Goal: Use online tool/utility: Use online tool/utility

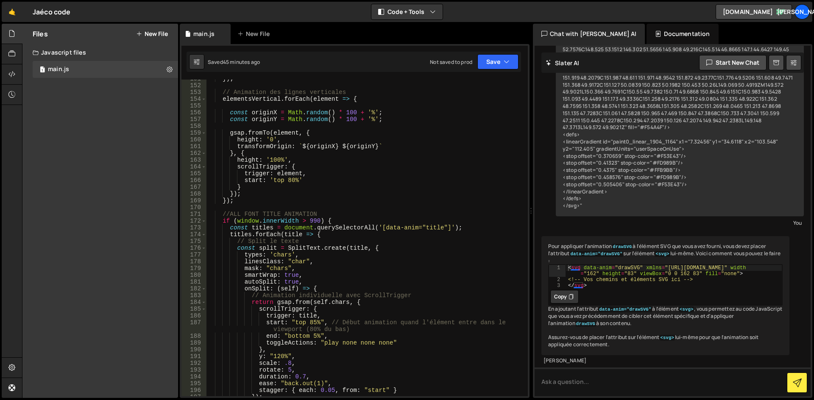
scroll to position [977, 0]
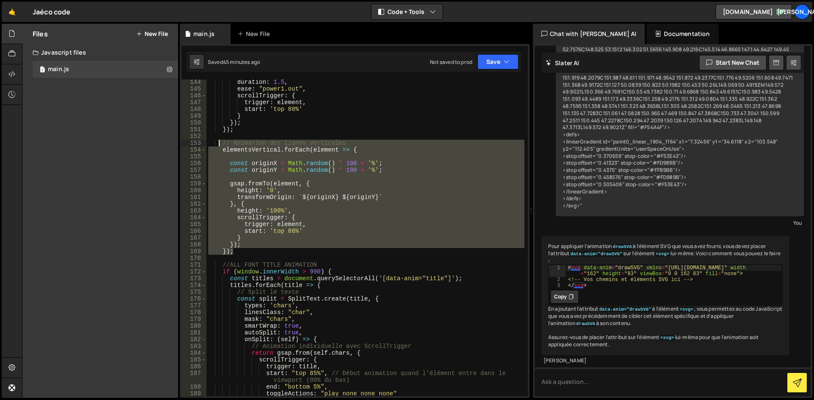
drag, startPoint x: 242, startPoint y: 253, endPoint x: 220, endPoint y: 145, distance: 109.7
click at [220, 145] on div "duration : 1.5 , ease : "power1.out" , scrollTrigger : { trigger : element , st…" at bounding box center [365, 244] width 318 height 330
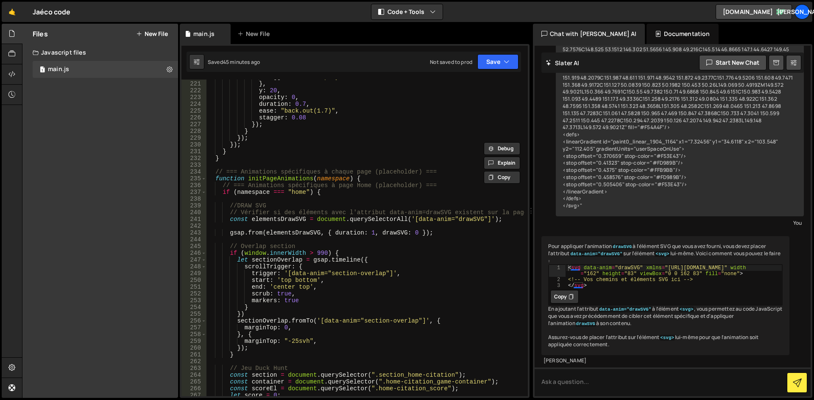
scroll to position [1511, 0]
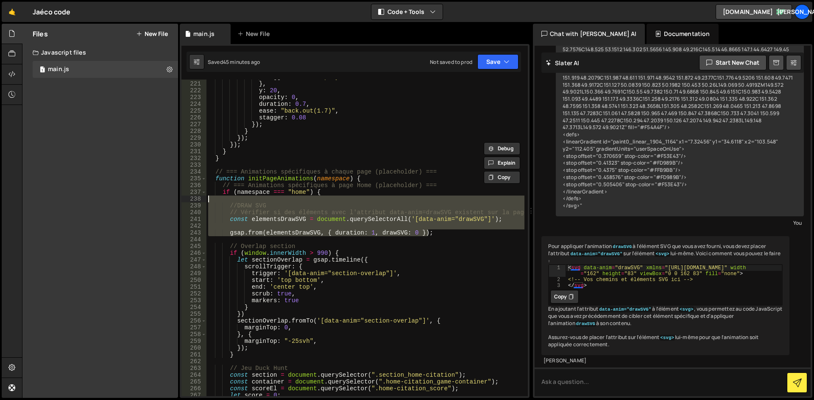
drag, startPoint x: 439, startPoint y: 234, endPoint x: 208, endPoint y: 201, distance: 234.1
click at [208, 201] on div "toggleActions : "play none none none" } , y : 20 , opacity : 0 , duration : 0.7…" at bounding box center [365, 239] width 318 height 330
type textarea "//DRAW SVG"
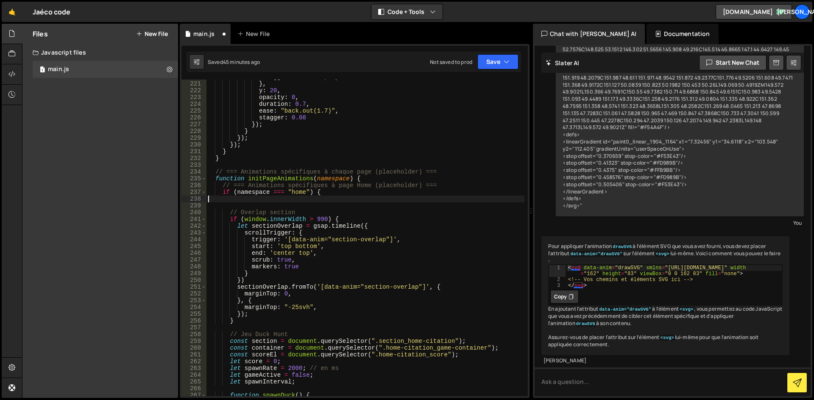
scroll to position [0, 0]
type textarea "if (namespace === "home") {"
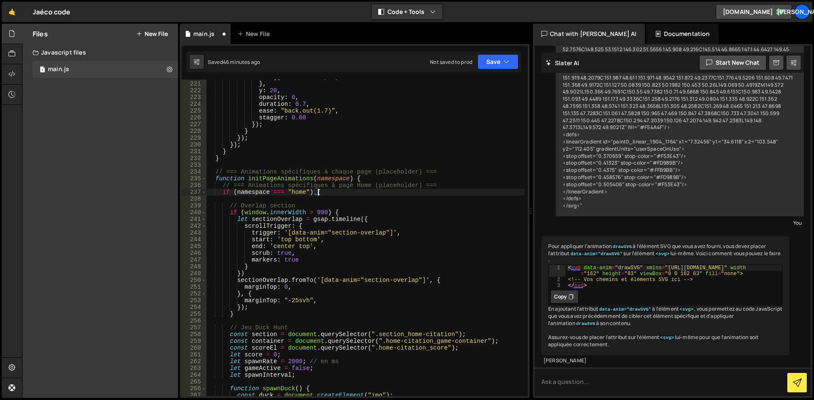
click at [244, 201] on div "toggleActions : "play none none none" } , y : 20 , opacity : 0 , duration : 0.7…" at bounding box center [365, 239] width 318 height 330
click at [305, 234] on div "toggleActions : "play none none none" } , y : 20 , opacity : 0 , duration : 0.7…" at bounding box center [365, 239] width 318 height 330
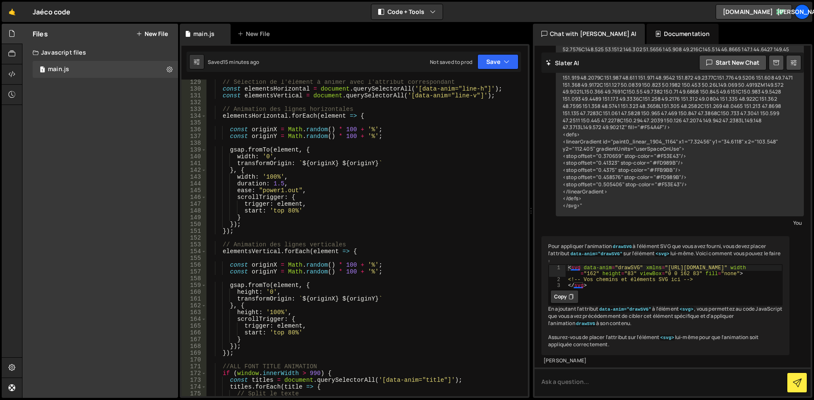
scroll to position [875, 0]
drag, startPoint x: 286, startPoint y: 183, endPoint x: 246, endPoint y: 183, distance: 40.3
click at [246, 183] on div "// Sélection de l'élément à animer avec l'attribut correspondant const elements…" at bounding box center [365, 244] width 318 height 330
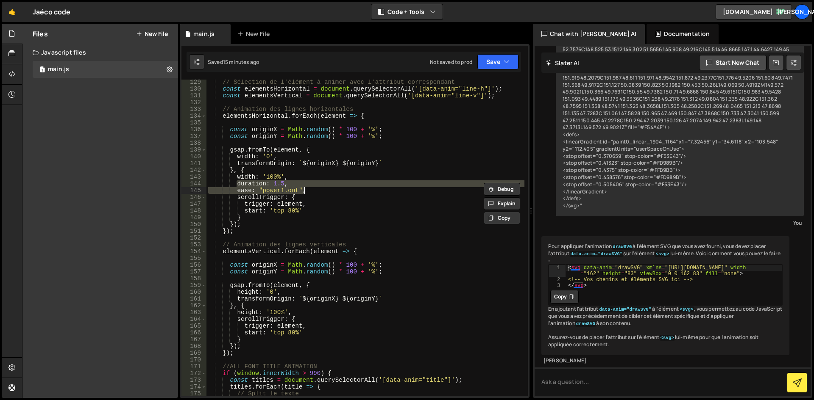
drag, startPoint x: 236, startPoint y: 183, endPoint x: 308, endPoint y: 191, distance: 72.8
click at [308, 191] on div "// Sélection de l'élément à animer avec l'attribut correspondant const elements…" at bounding box center [365, 244] width 318 height 330
click at [296, 314] on div "// Sélection de l'élément à animer avec l'attribut correspondant const elements…" at bounding box center [365, 244] width 318 height 330
type textarea "height: '100%',"
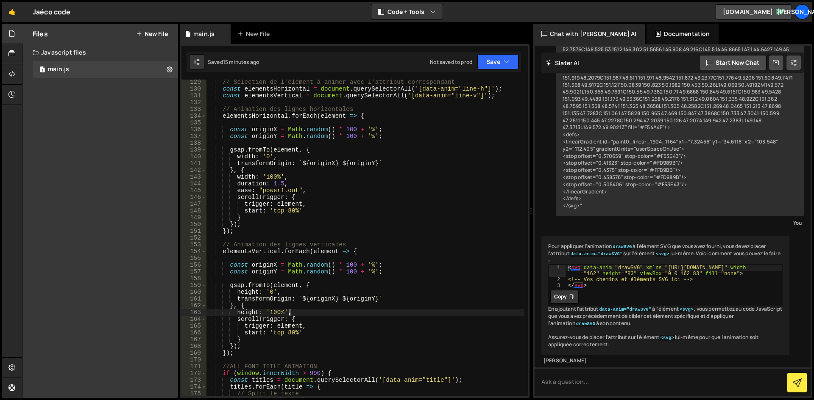
scroll to position [0, 1]
paste textarea "ease: "power1.out","
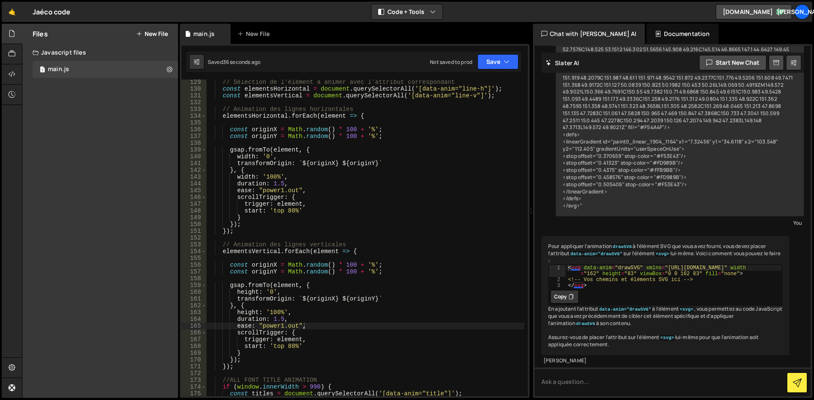
click at [293, 169] on div "// Sélection de l'élément à animer avec l'attribut correspondant const elements…" at bounding box center [365, 244] width 318 height 330
drag, startPoint x: 377, startPoint y: 163, endPoint x: 297, endPoint y: 163, distance: 80.1
click at [297, 163] on div "// Sélection de l'élément à animer avec l'attribut correspondant const elements…" at bounding box center [365, 244] width 318 height 330
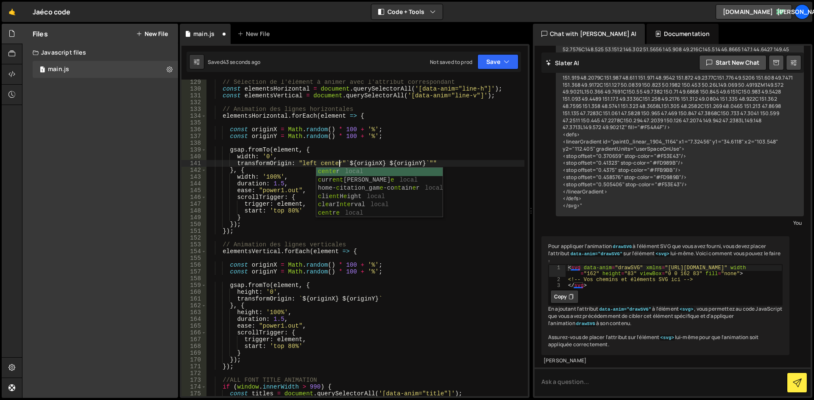
scroll to position [0, 9]
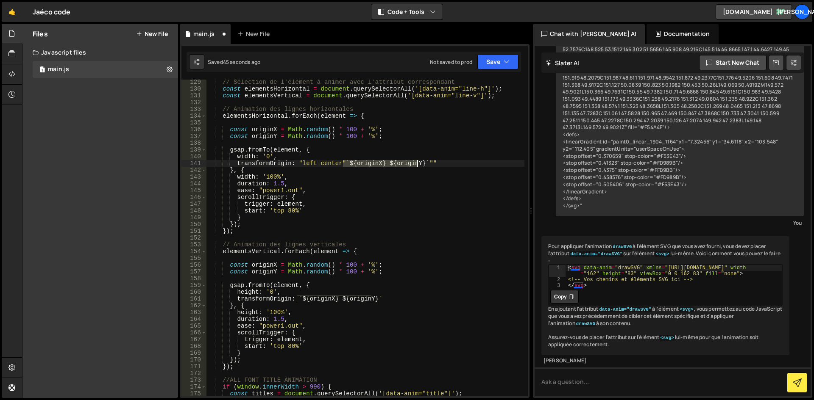
drag, startPoint x: 341, startPoint y: 162, endPoint x: 438, endPoint y: 161, distance: 96.6
click at [438, 161] on div "// Sélection de l'élément à animer avec l'attribut correspondant const elements…" at bounding box center [365, 244] width 318 height 330
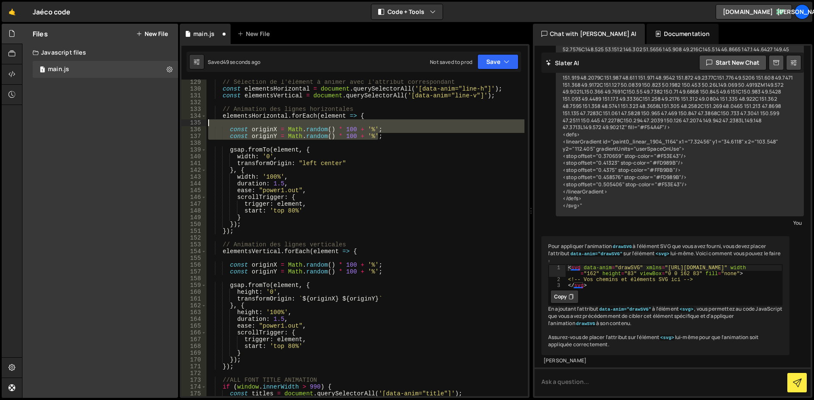
drag, startPoint x: 379, startPoint y: 135, endPoint x: 217, endPoint y: 125, distance: 162.6
click at [217, 125] on div "// Sélection de l'élément à animer avec l'attribut correspondant const elements…" at bounding box center [365, 244] width 318 height 330
type textarea "const originX = Math.random() * 100 + '%';"
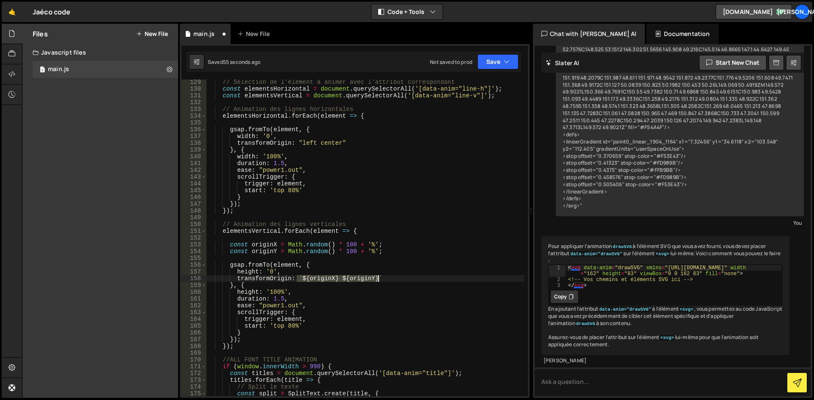
drag, startPoint x: 296, startPoint y: 280, endPoint x: 377, endPoint y: 278, distance: 80.9
click at [377, 278] on div "// Sélection de l'élément à animer avec l'attribut correspondant const elements…" at bounding box center [365, 244] width 318 height 330
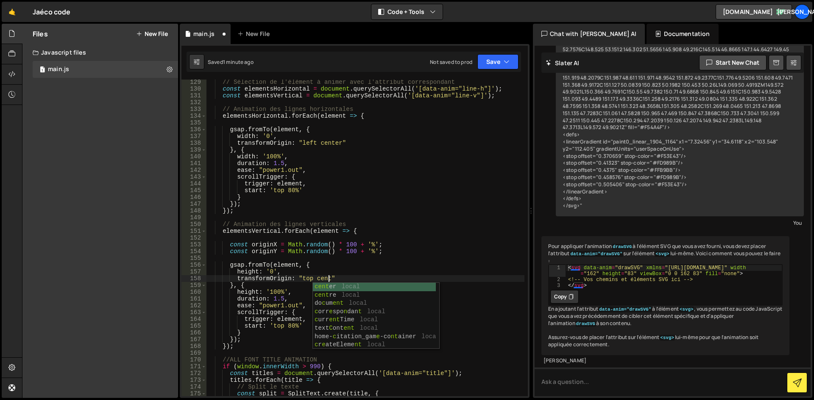
scroll to position [0, 8]
click at [389, 290] on div "center local home- c itation_gam e -co nt ain er local c l e arI nter val local" at bounding box center [376, 304] width 126 height 42
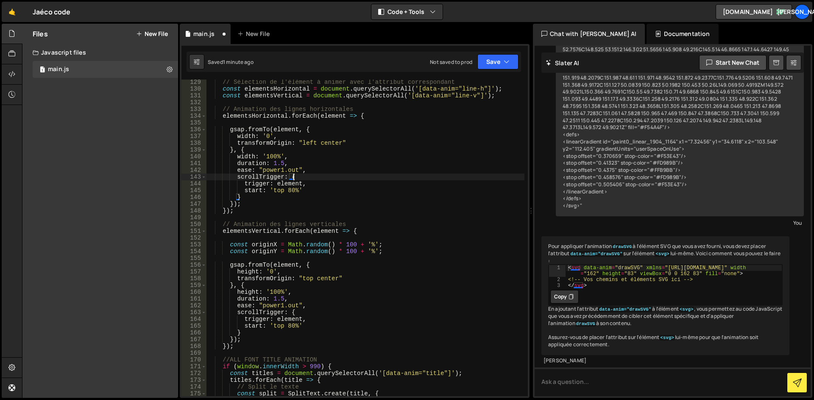
click at [464, 177] on div "// Sélection de l'élément à animer avec l'attribut correspondant const elements…" at bounding box center [365, 244] width 318 height 330
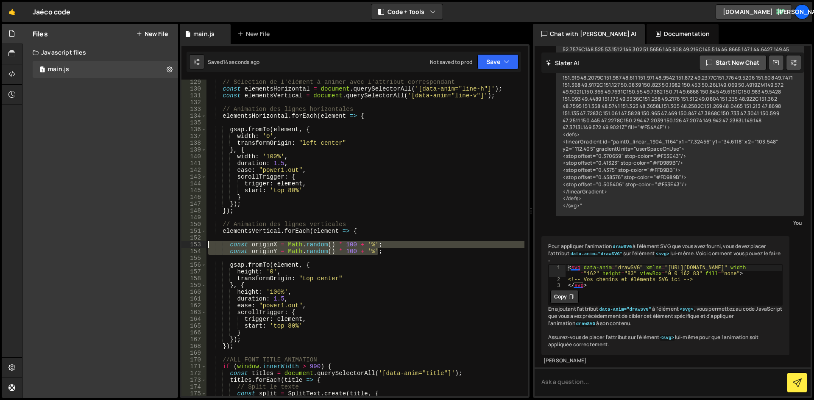
drag, startPoint x: 395, startPoint y: 254, endPoint x: 209, endPoint y: 247, distance: 186.6
click at [209, 247] on div "// Sélection de l'élément à animer avec l'attribut correspondant const elements…" at bounding box center [365, 244] width 318 height 330
type textarea "const originX = Math.random() * 100 + '%'; const originY = Math.random() * 100 …"
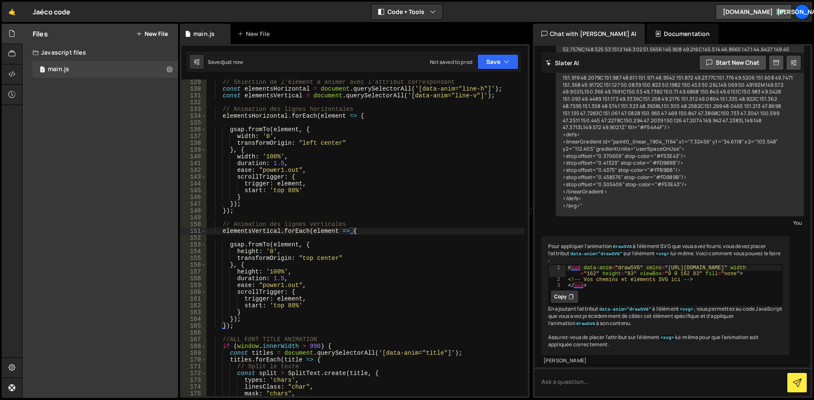
click at [348, 260] on div "// Sélection de l'élément à animer avec l'attribut correspondant const elements…" at bounding box center [365, 244] width 318 height 330
click at [305, 253] on div "// Sélection de l'élément à animer avec l'attribut correspondant const elements…" at bounding box center [365, 244] width 318 height 330
click at [335, 261] on div "// Sélection de l'élément à animer avec l'attribut correspondant const elements…" at bounding box center [365, 244] width 318 height 330
click at [319, 247] on div "// Sélection de l'élément à animer avec l'attribut correspondant const elements…" at bounding box center [365, 244] width 318 height 330
drag, startPoint x: 336, startPoint y: 259, endPoint x: 316, endPoint y: 258, distance: 20.0
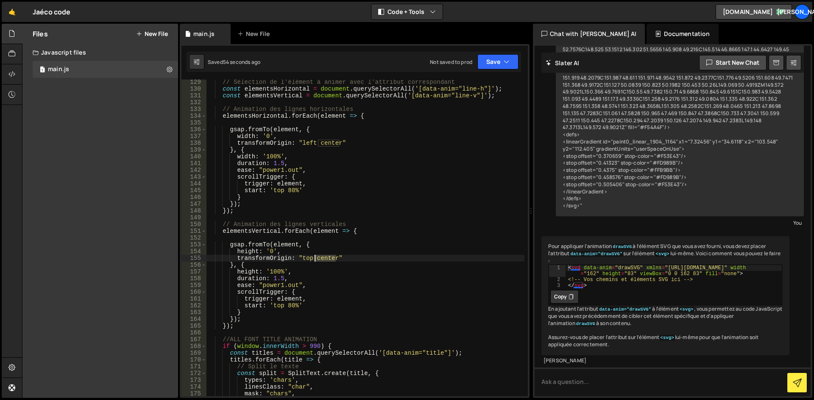
click at [316, 258] on div "// Sélection de l'élément à animer avec l'attribut correspondant const elements…" at bounding box center [365, 244] width 318 height 330
drag, startPoint x: 315, startPoint y: 144, endPoint x: 338, endPoint y: 143, distance: 22.9
click at [338, 143] on div "// Sélection de l'élément à animer avec l'attribut correspondant const elements…" at bounding box center [365, 244] width 318 height 330
click at [308, 264] on div "// Sélection de l'élément à animer avec l'attribut correspondant const elements…" at bounding box center [365, 244] width 318 height 330
click at [322, 256] on div "// Sélection de l'élément à animer avec l'attribut correspondant const elements…" at bounding box center [365, 244] width 318 height 330
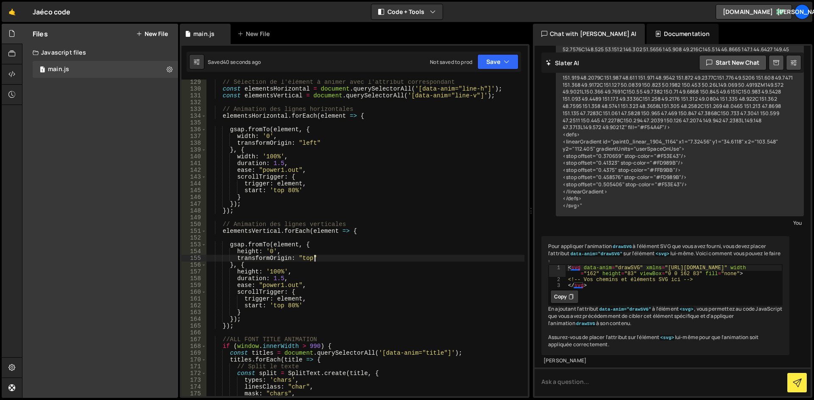
click at [311, 251] on div "// Sélection de l'élément à animer avec l'attribut correspondant const elements…" at bounding box center [365, 244] width 318 height 330
click at [328, 142] on div "// Sélection de l'élément à animer avec l'attribut correspondant const elements…" at bounding box center [365, 244] width 318 height 330
click at [343, 178] on div "// Sélection de l'élément à animer avec l'attribut correspondant const elements…" at bounding box center [365, 244] width 318 height 330
click at [335, 171] on div "// Sélection de l'élément à animer avec l'attribut correspondant const elements…" at bounding box center [365, 244] width 318 height 330
click at [341, 189] on div "// Sélection de l'élément à animer avec l'attribut correspondant const elements…" at bounding box center [365, 244] width 318 height 330
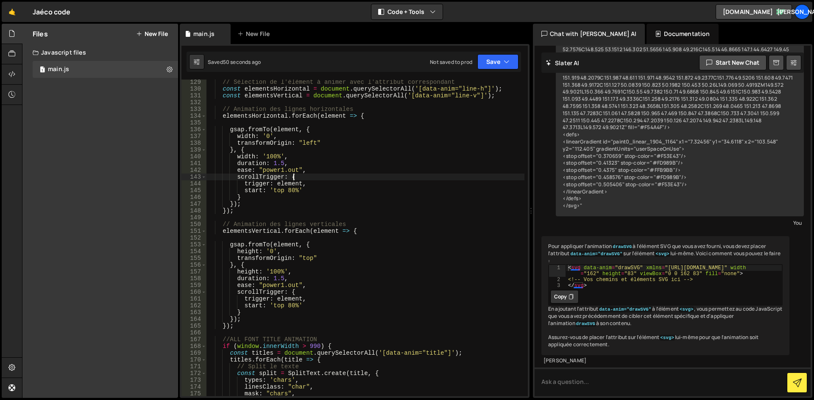
click at [336, 180] on div "// Sélection de l'élément à animer avec l'attribut correspondant const elements…" at bounding box center [365, 244] width 318 height 330
click at [328, 169] on div "// Sélection de l'élément à animer avec l'attribut correspondant const elements…" at bounding box center [365, 244] width 318 height 330
click at [322, 161] on div "// Sélection de l'élément à animer avec l'attribut correspondant const elements…" at bounding box center [365, 244] width 318 height 330
click at [322, 153] on div "// Sélection de l'élément à animer avec l'attribut correspondant const elements…" at bounding box center [365, 244] width 318 height 330
drag, startPoint x: 295, startPoint y: 307, endPoint x: 332, endPoint y: 309, distance: 36.5
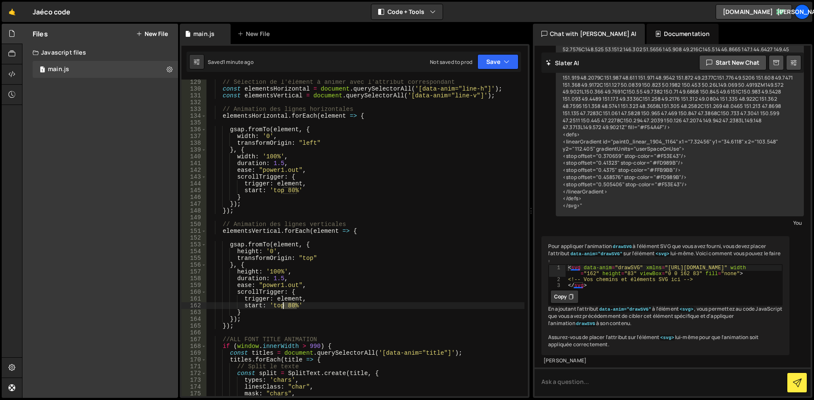
click at [284, 308] on div "// Sélection de l'élément à animer avec l'attribut correspondant const elements…" at bounding box center [365, 244] width 318 height 330
click at [298, 305] on div "// Sélection de l'élément à animer avec l'attribut correspondant const elements…" at bounding box center [365, 238] width 318 height 317
click at [286, 306] on div "// Sélection de l'élément à animer avec l'attribut correspondant const elements…" at bounding box center [365, 244] width 318 height 330
click at [347, 305] on div "// Sélection de l'élément à animer avec l'attribut correspondant const elements…" at bounding box center [365, 244] width 318 height 330
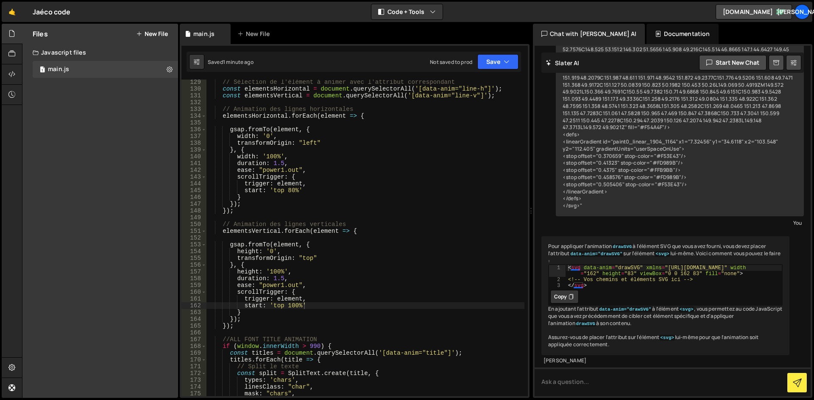
click at [310, 259] on div "// Sélection de l'élément à animer avec l'attribut correspondant const elements…" at bounding box center [365, 244] width 318 height 330
click at [292, 257] on div "// Sélection de l'élément à animer avec l'attribut correspondant const elements…" at bounding box center [365, 244] width 318 height 330
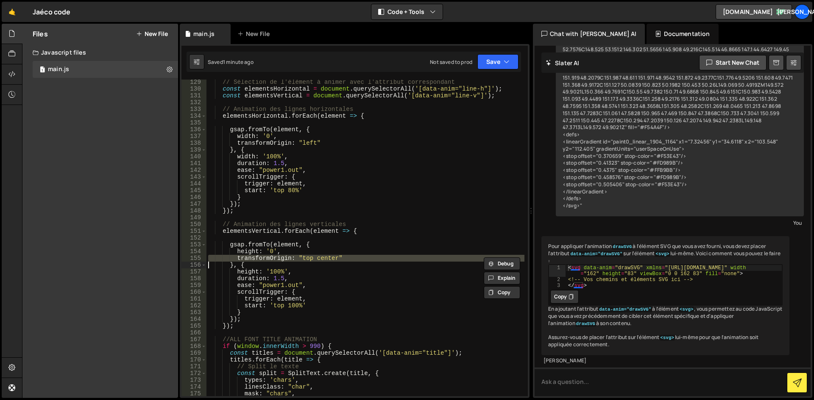
scroll to position [0, 2]
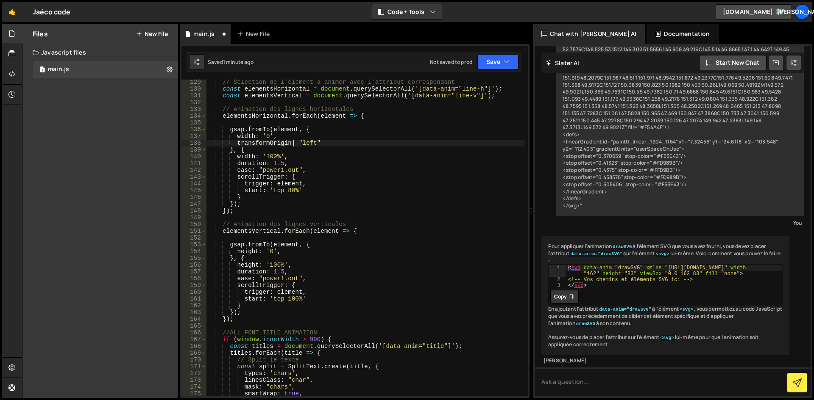
click at [293, 141] on div "// Sélection de l'élément à animer avec l'attribut correspondant const elements…" at bounding box center [365, 244] width 318 height 330
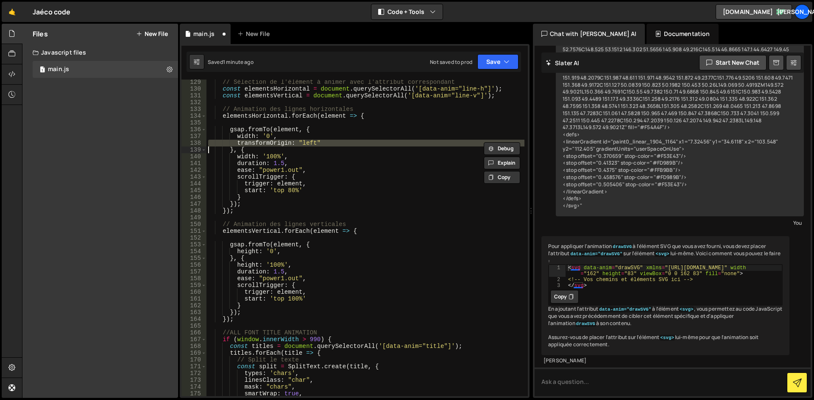
click at [293, 141] on div "// Sélection de l'élément à animer avec l'attribut correspondant const elements…" at bounding box center [365, 244] width 318 height 330
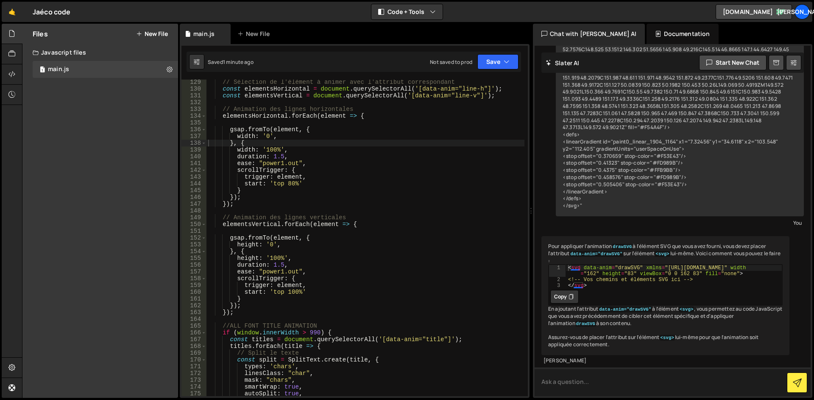
click at [649, 380] on textarea at bounding box center [672, 382] width 276 height 29
click at [321, 201] on div "// Sélection de l'élément à animer avec l'attribut correspondant const elements…" at bounding box center [365, 244] width 318 height 330
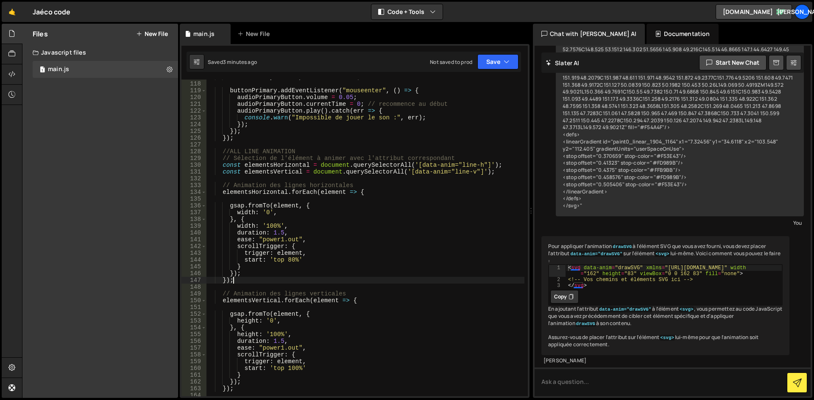
scroll to position [748, 0]
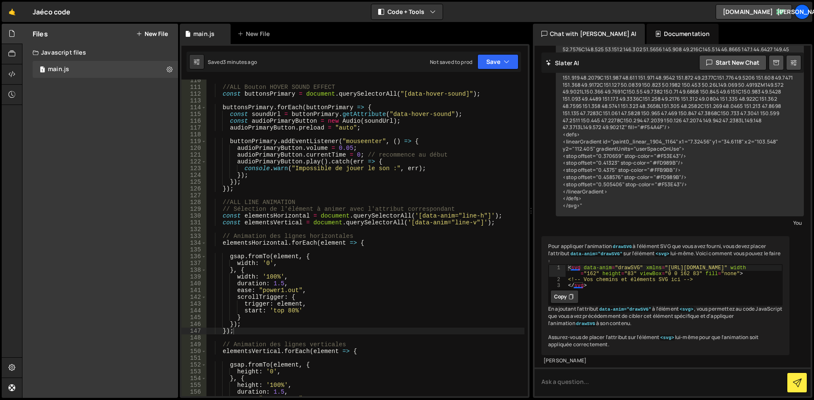
click at [266, 239] on div "//ALL Bouton HOVER SOUND EFFECT const buttonsPrimary = document . querySelector…" at bounding box center [365, 242] width 318 height 330
click at [276, 191] on div "//ALL Bouton HOVER SOUND EFFECT const buttonsPrimary = document . querySelector…" at bounding box center [365, 242] width 318 height 330
type textarea "});"
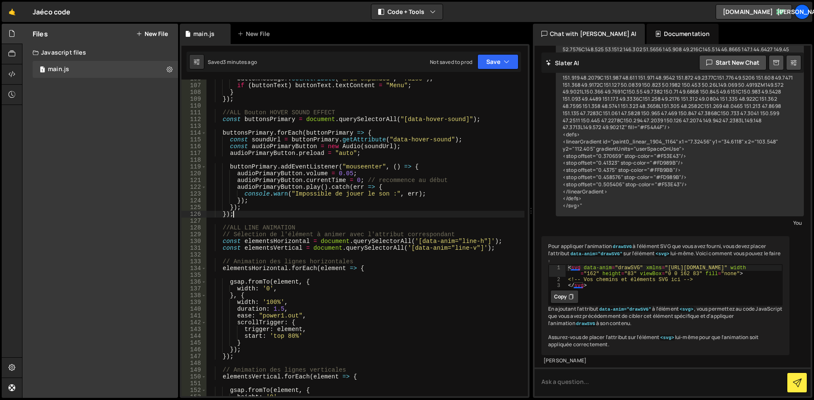
scroll to position [723, 0]
click at [266, 214] on div "buttonMessage ?. setAttribute ( "aria-expanded" , "false" ) ; if ( buttonText )…" at bounding box center [365, 240] width 318 height 330
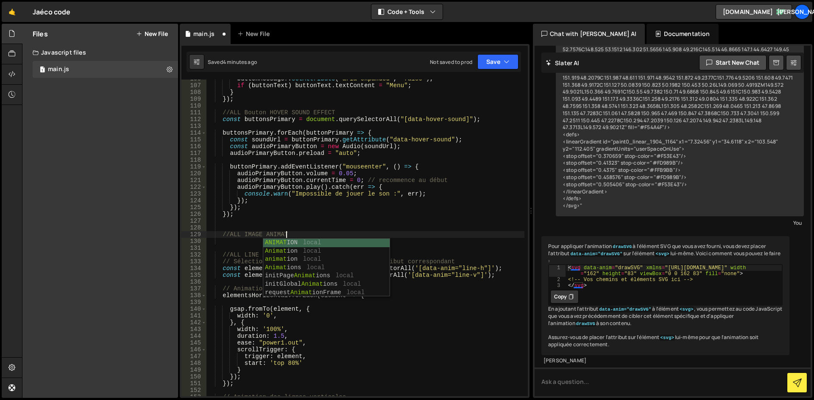
scroll to position [0, 6]
type textarea "//ALL IMAGE ANIMATION"
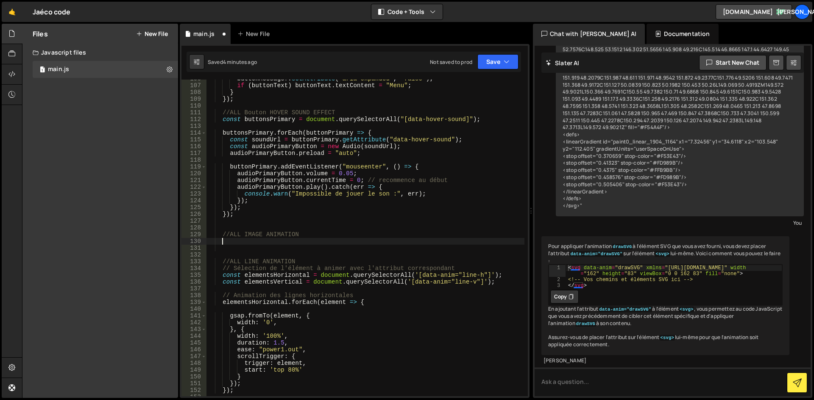
scroll to position [0, 0]
paste textarea "});"
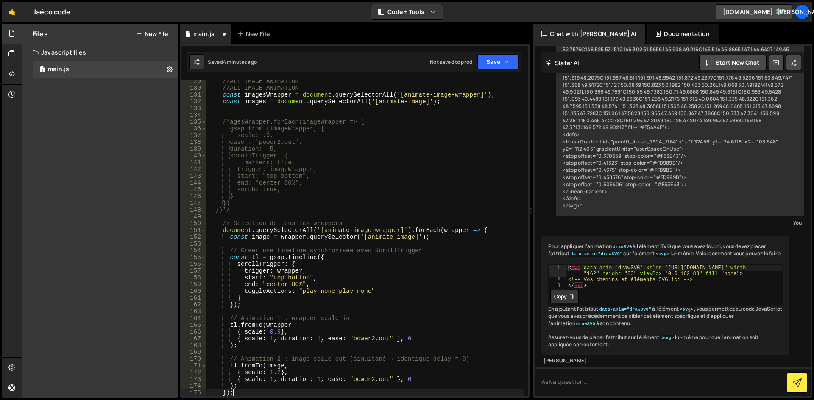
scroll to position [851, 0]
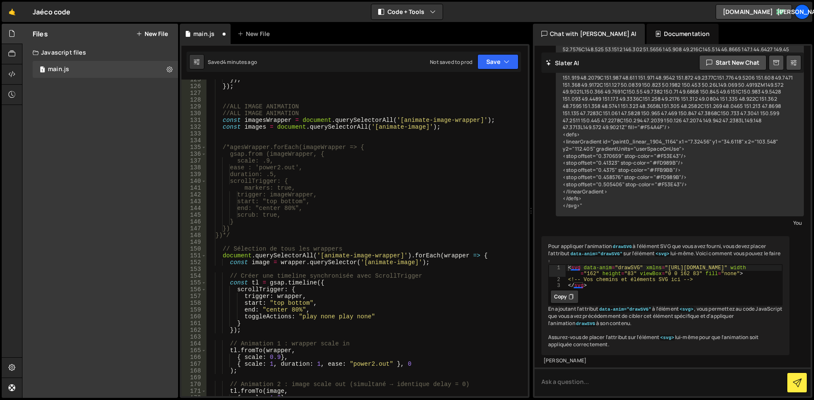
click at [265, 113] on div "}) ; }) ; //ALL IMAGE ANIMATION //ALL IMAGE ANIMATION const imagesWrapper = doc…" at bounding box center [365, 241] width 318 height 330
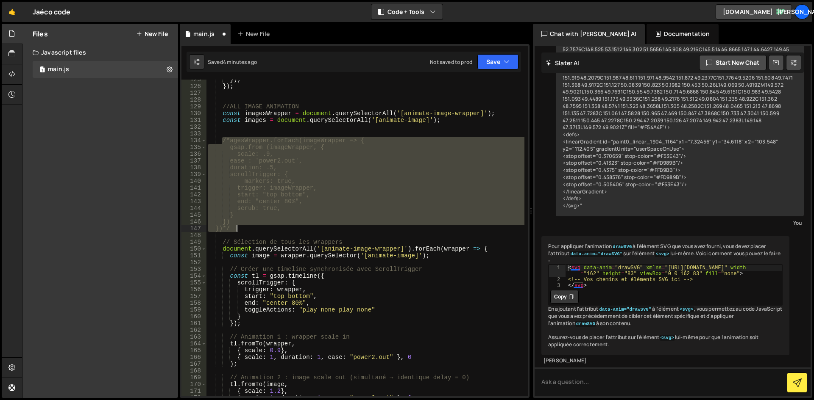
drag, startPoint x: 232, startPoint y: 151, endPoint x: 271, endPoint y: 227, distance: 85.5
click at [271, 227] on div "}) ; }) ; //ALL IMAGE ANIMATION const imagesWrapper = document . querySelectorA…" at bounding box center [365, 241] width 318 height 330
type textarea "}) })*/"
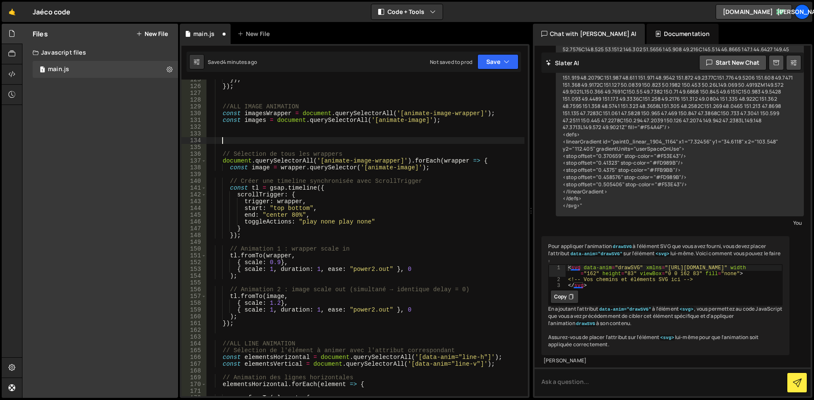
scroll to position [0, 0]
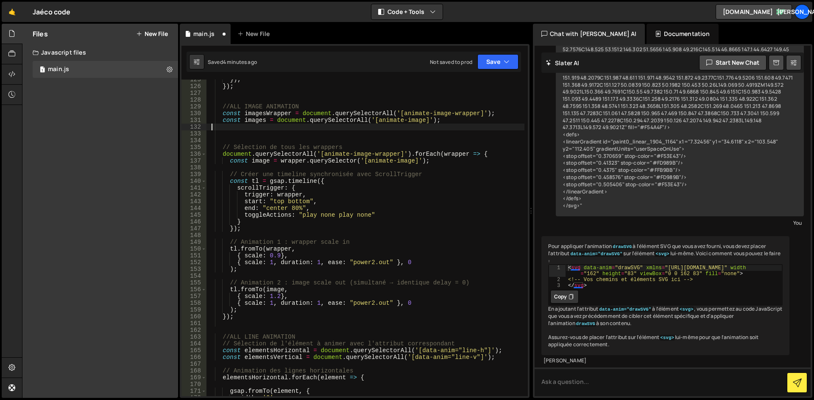
click at [211, 129] on div "}) ; }) ; //ALL IMAGE ANIMATION const imagesWrapper = document . querySelectorA…" at bounding box center [365, 241] width 318 height 330
type textarea "const images = document.querySelectorAll('[animate-image]');"
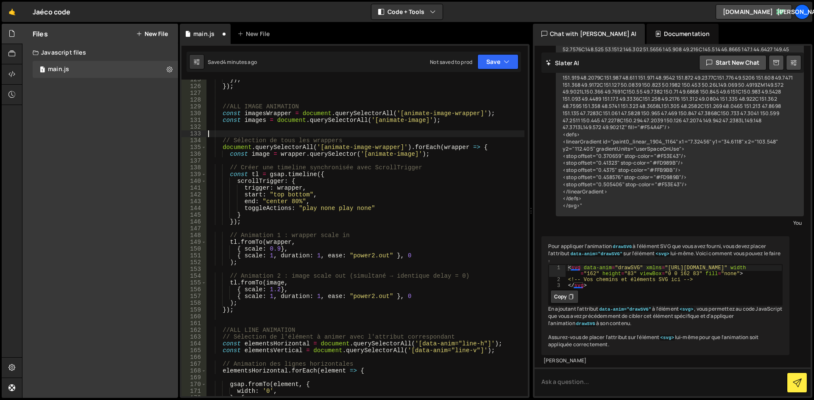
click at [210, 132] on div "}) ; }) ; //ALL IMAGE ANIMATION const imagesWrapper = document . querySelectorA…" at bounding box center [365, 241] width 318 height 330
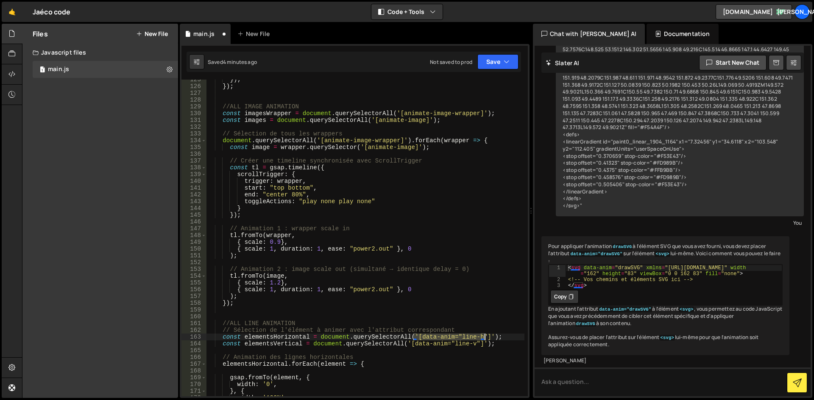
drag, startPoint x: 413, startPoint y: 338, endPoint x: 484, endPoint y: 337, distance: 71.6
click at [484, 337] on div "}) ; }) ; //ALL IMAGE ANIMATION const imagesWrapper = document . querySelectorA…" at bounding box center [365, 241] width 318 height 330
drag, startPoint x: 395, startPoint y: 113, endPoint x: 477, endPoint y: 113, distance: 81.8
click at [477, 113] on div "}) ; }) ; //ALL IMAGE ANIMATION const imagesWrapper = document . querySelectorA…" at bounding box center [365, 241] width 318 height 330
paste textarea "data-anim="line-h""
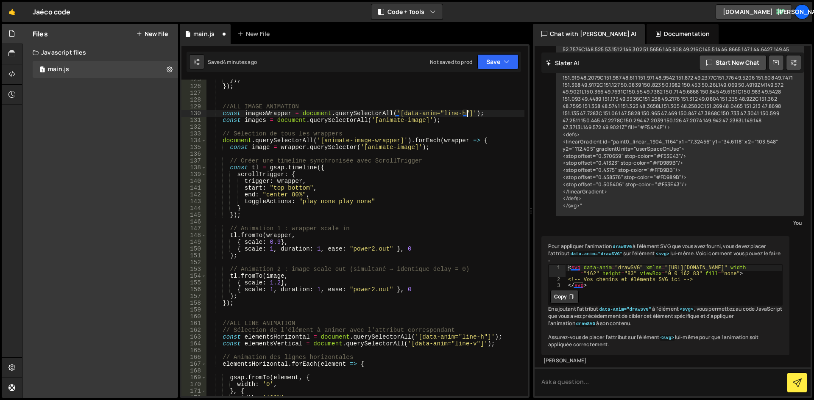
click at [448, 111] on div "}) ; }) ; //ALL IMAGE ANIMATION const imagesWrapper = document . querySelectorA…" at bounding box center [365, 241] width 318 height 330
drag, startPoint x: 459, startPoint y: 114, endPoint x: 439, endPoint y: 113, distance: 20.0
click at [439, 113] on div "}) ; }) ; //ALL IMAGE ANIMATION const imagesWrapper = document . querySelectorA…" at bounding box center [365, 241] width 318 height 330
type textarea "const imagesWrapper = document.querySelectorAll('[data-anim="image-wrapper"]');"
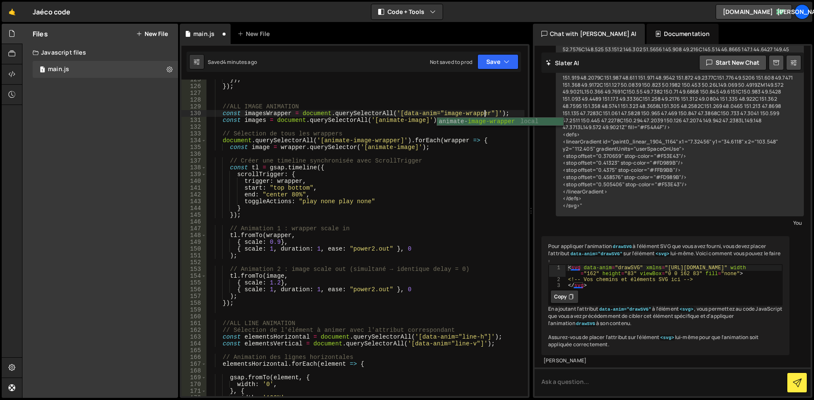
click at [425, 125] on div "}) ; }) ; //ALL IMAGE ANIMATION const imagesWrapper = document . querySelectorA…" at bounding box center [365, 241] width 318 height 330
drag, startPoint x: 420, startPoint y: 121, endPoint x: 375, endPoint y: 122, distance: 44.9
click at [375, 122] on div "}) ; }) ; //ALL IMAGE ANIMATION const imagesWrapper = document . querySelectorA…" at bounding box center [365, 241] width 318 height 330
paste textarea "[data-anim="line-h"]"
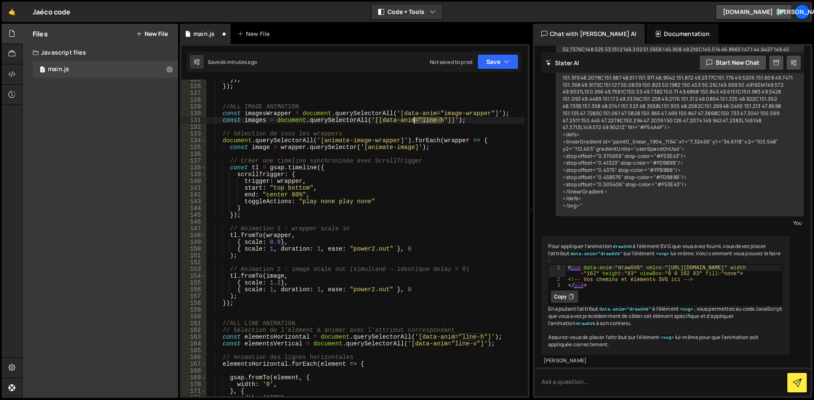
drag, startPoint x: 441, startPoint y: 120, endPoint x: 435, endPoint y: 129, distance: 10.9
click at [415, 120] on div "}) ; }) ; //ALL IMAGE ANIMATION const imagesWrapper = document . querySelectorA…" at bounding box center [365, 241] width 318 height 330
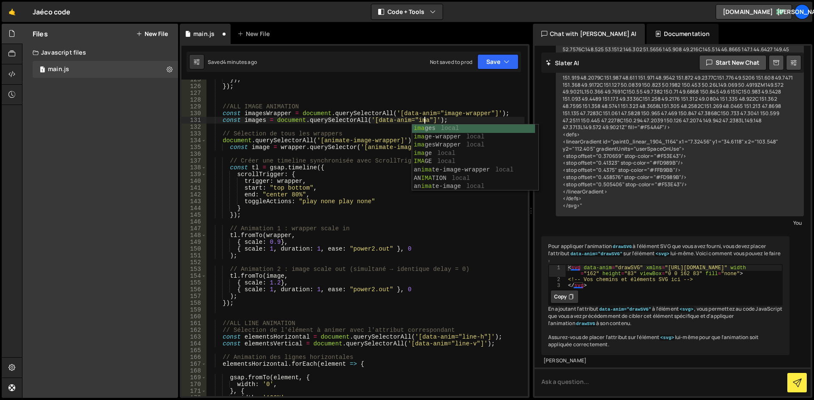
scroll to position [0, 15]
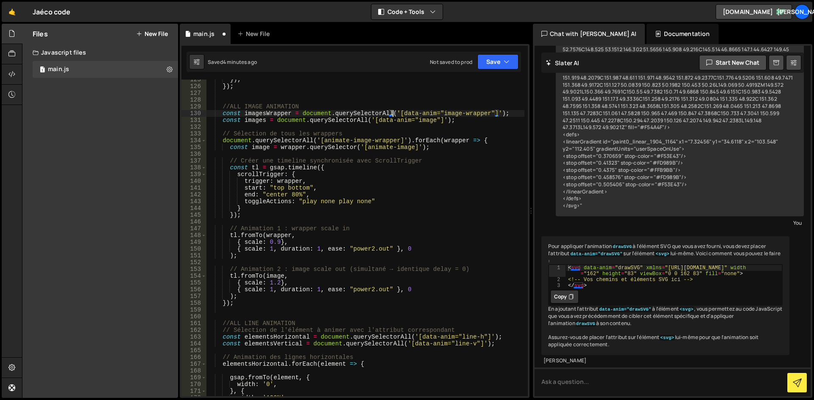
click at [391, 112] on div "}) ; }) ; //ALL IMAGE ANIMATION const imagesWrapper = document . querySelectorA…" at bounding box center [365, 241] width 318 height 330
drag, startPoint x: 491, startPoint y: 113, endPoint x: 392, endPoint y: 113, distance: 99.1
click at [392, 113] on div "}) ; }) ; //ALL IMAGE ANIMATION const imagesWrapper = document . querySelectorA…" at bounding box center [365, 241] width 318 height 330
click at [492, 105] on div "}) ; }) ; //ALL IMAGE ANIMATION const imagesWrapper = document . querySelectorA…" at bounding box center [365, 241] width 318 height 330
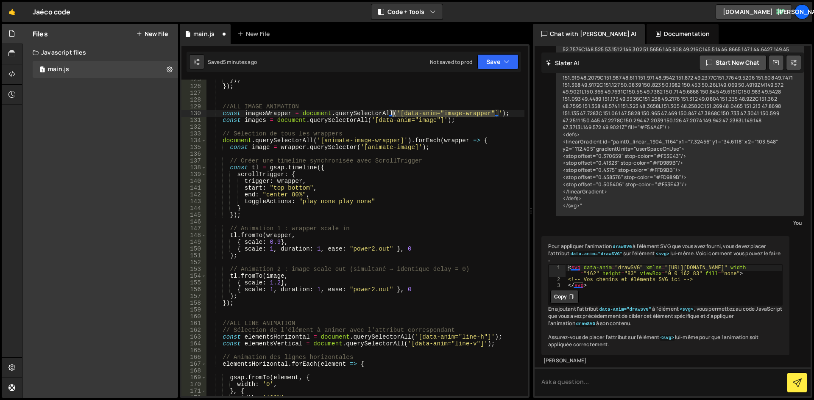
drag, startPoint x: 494, startPoint y: 111, endPoint x: 391, endPoint y: 113, distance: 103.0
click at [391, 113] on div "}) ; }) ; //ALL IMAGE ANIMATION const imagesWrapper = document . querySelectorA…" at bounding box center [365, 241] width 318 height 330
drag, startPoint x: 402, startPoint y: 140, endPoint x: 314, endPoint y: 140, distance: 87.3
click at [314, 140] on div "}) ; }) ; //ALL IMAGE ANIMATION const imagesWrapper = document . querySelectorA…" at bounding box center [365, 241] width 318 height 330
paste textarea "data-anim="image-wrapper""
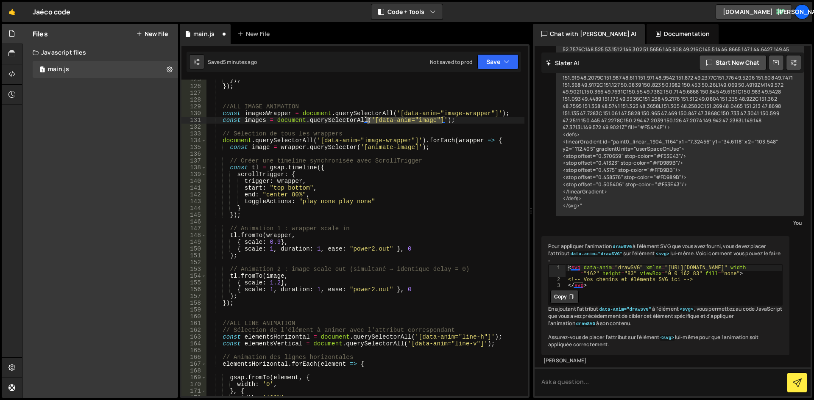
drag, startPoint x: 441, startPoint y: 119, endPoint x: 367, endPoint y: 121, distance: 74.6
click at [367, 121] on div "}) ; }) ; //ALL IMAGE ANIMATION const imagesWrapper = document . querySelectorA…" at bounding box center [365, 241] width 318 height 330
drag, startPoint x: 417, startPoint y: 147, endPoint x: 356, endPoint y: 146, distance: 60.6
click at [356, 146] on div "}) ; }) ; //ALL IMAGE ANIMATION const imagesWrapper = document . querySelectorA…" at bounding box center [365, 241] width 318 height 330
paste textarea "data-anim="image""
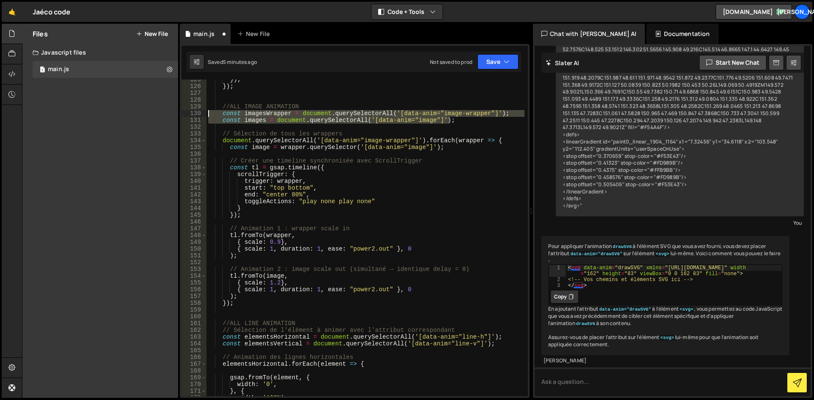
drag, startPoint x: 461, startPoint y: 122, endPoint x: 207, endPoint y: 114, distance: 254.8
click at [207, 114] on div "}) ; }) ; //ALL IMAGE ANIMATION const imagesWrapper = document . querySelectorA…" at bounding box center [365, 241] width 318 height 330
type textarea "const imagesWrapper = document.querySelectorAll('[data-anim="image-wrapper"]');…"
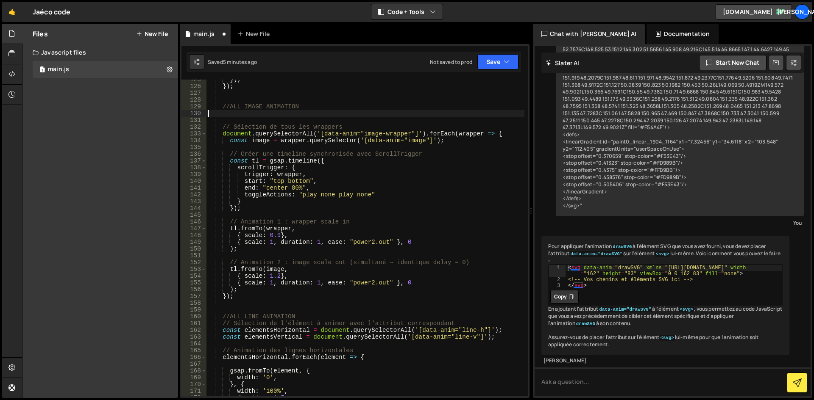
type textarea "//ALL IMAGE ANIMATION"
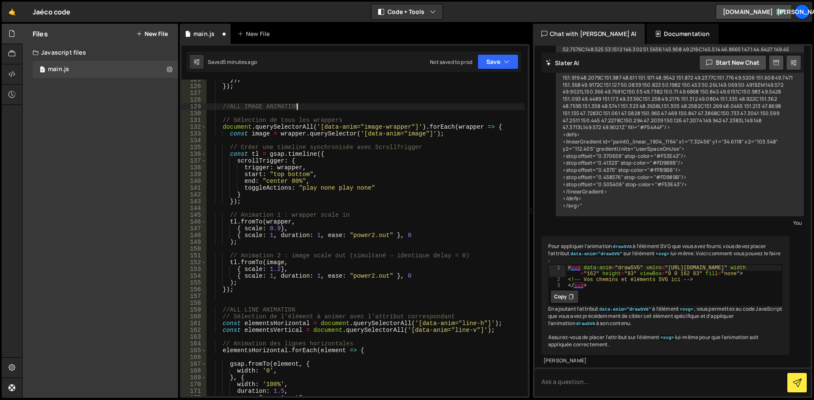
click at [222, 113] on div "}) ; }) ; //ALL IMAGE ANIMATION // Sélection de tous les wrappers document . qu…" at bounding box center [365, 241] width 318 height 330
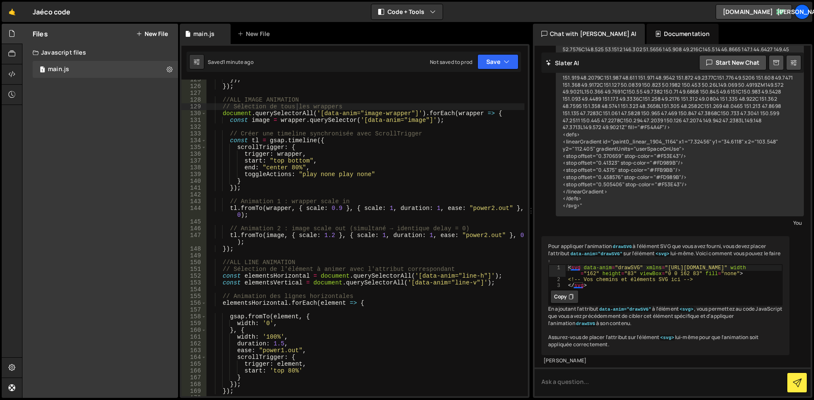
click at [403, 148] on div "}) ; }) ; //ALL IMAGE ANIMATION // Sélection de tous les wrappers document . qu…" at bounding box center [365, 241] width 318 height 330
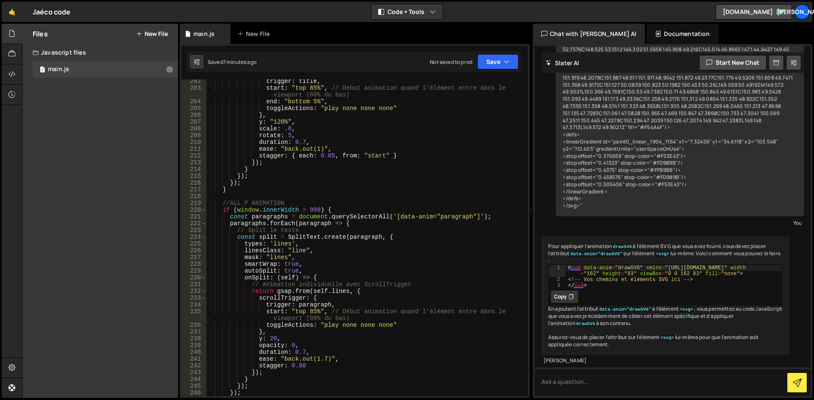
scroll to position [1334, 0]
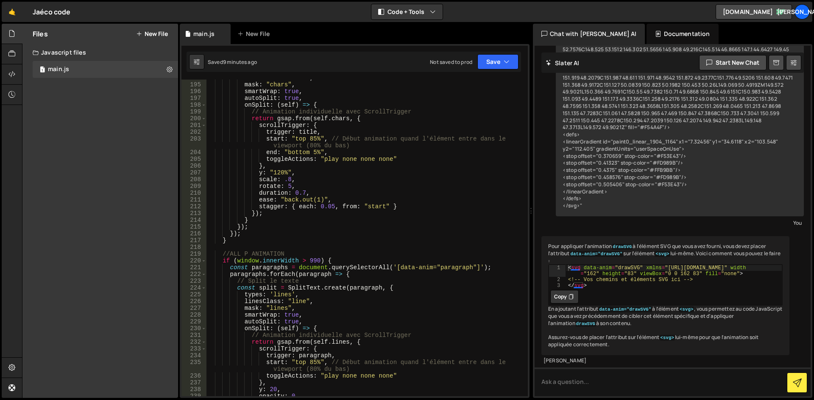
click at [363, 153] on div "linesClass : "char" , mask : "chars" , smartWrap : true , autoSplit : true , on…" at bounding box center [365, 240] width 318 height 330
type textarea "end: "bottom 5%","
click at [640, 386] on textarea at bounding box center [672, 382] width 276 height 29
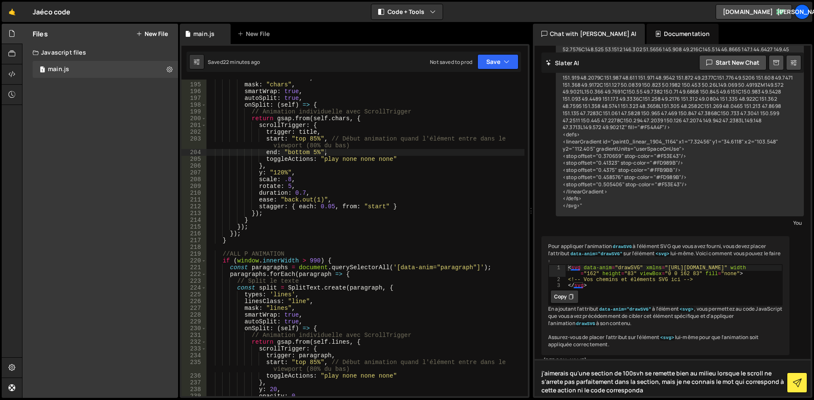
type textarea "j'aimerais qu'une section de 100svh se remette bien au milieu lorsque le scroll…"
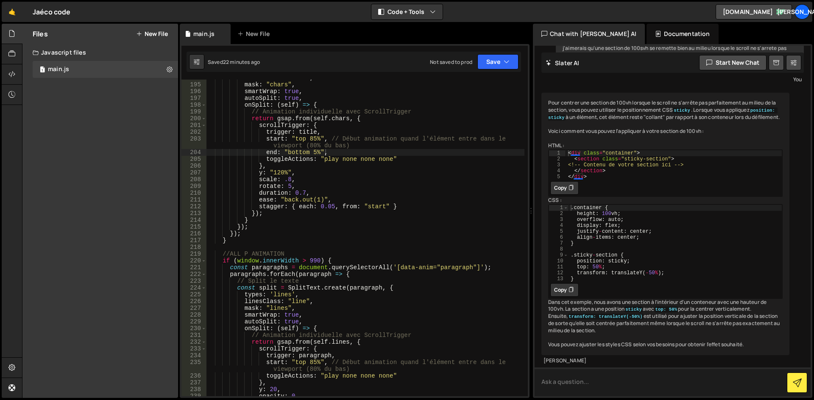
scroll to position [2623, 0]
click at [594, 382] on textarea at bounding box center [672, 382] width 276 height 29
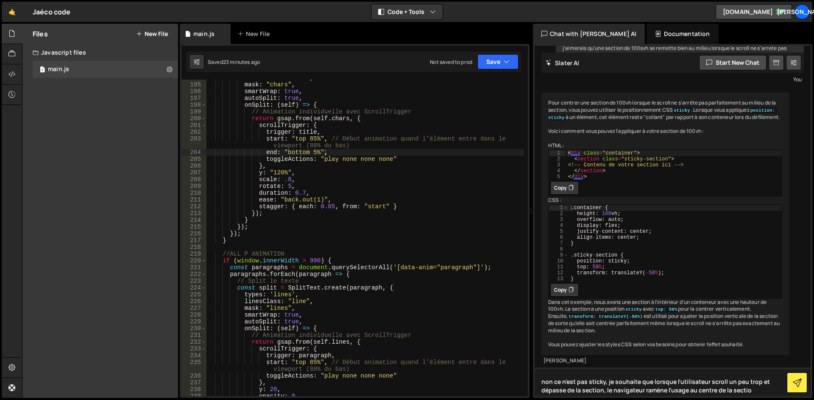
type textarea "non ce n'est pas sticky, je souhaite que lorsque l'utilisateur scroll un peu tr…"
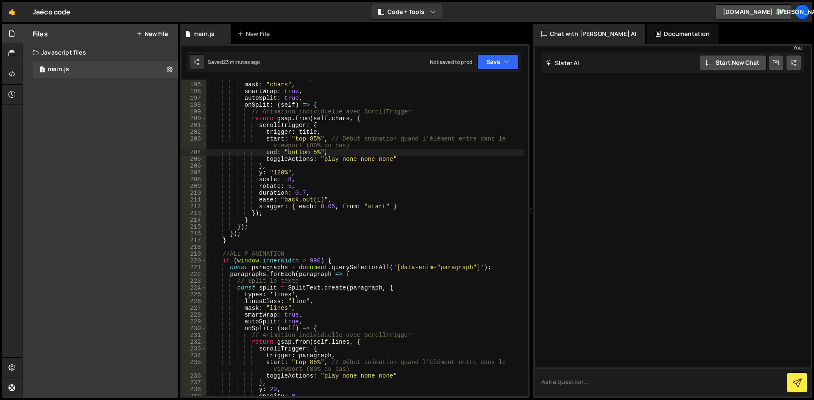
scroll to position [2991, 0]
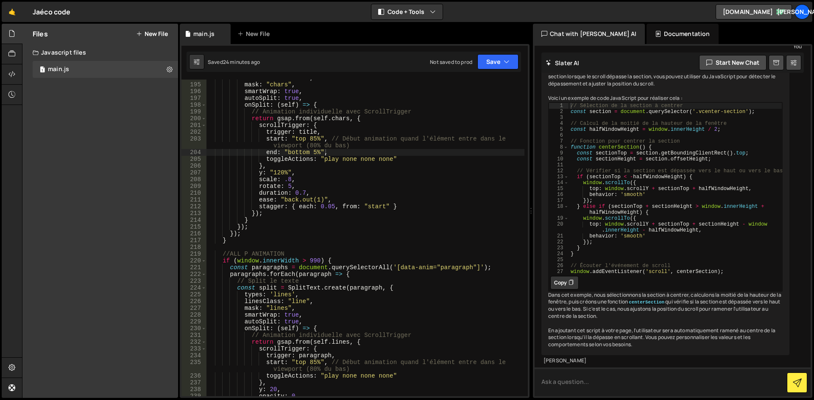
click at [583, 383] on textarea at bounding box center [672, 382] width 276 height 29
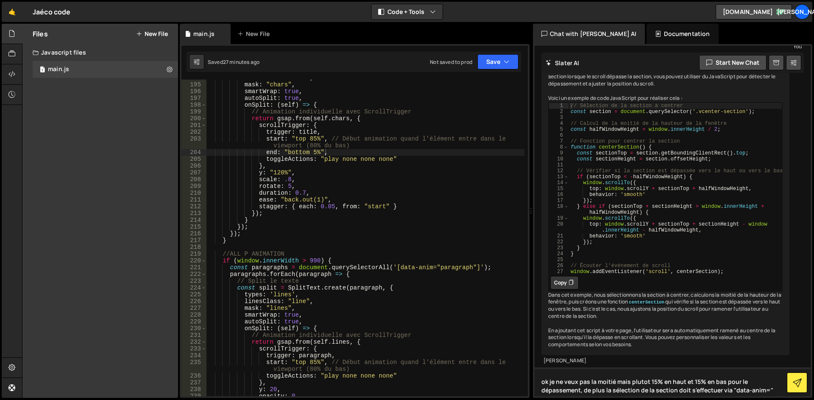
click at [723, 390] on textarea "ok je ne veux pas la moitié mais plutot 15% en haut et 15% en bas pour le dépas…" at bounding box center [672, 382] width 276 height 29
type textarea "ok je ne veux pas la moitié mais plutot 15% en haut et 15% en bas pour le dépas…"
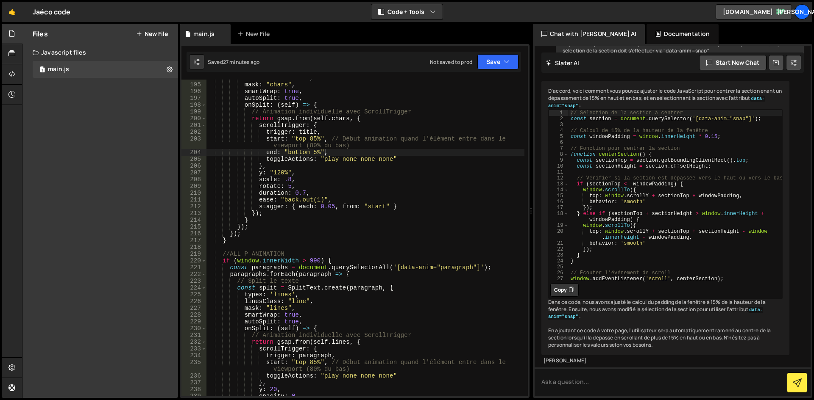
scroll to position [3325, 0]
click at [569, 294] on icon at bounding box center [570, 290] width 5 height 8
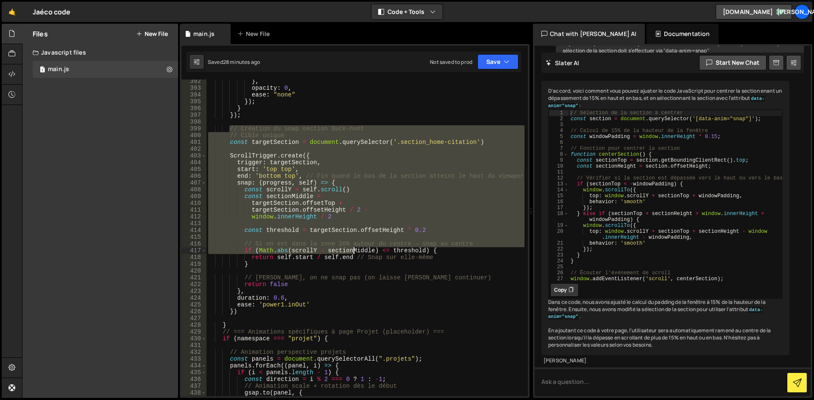
scroll to position [2707, 0]
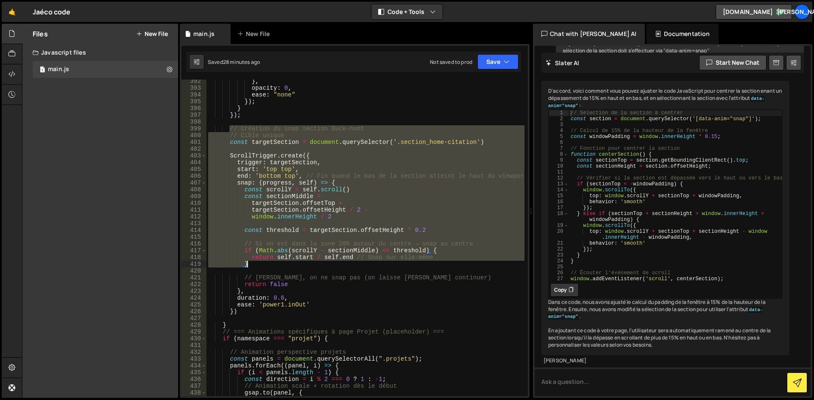
drag, startPoint x: 230, startPoint y: 205, endPoint x: 360, endPoint y: 272, distance: 145.9
click at [360, 272] on div "} , opacity : 0 , ease : "none" }) ; } }) ; // Création du snap section Duck-hu…" at bounding box center [365, 243] width 318 height 330
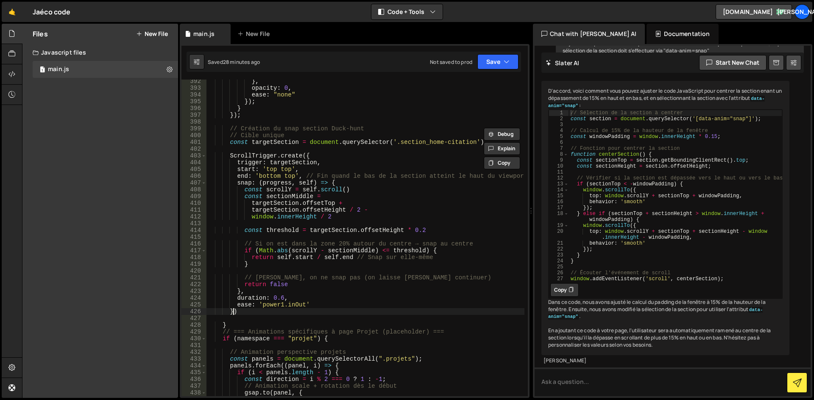
click at [233, 314] on div "} , opacity : 0 , ease : "none" }) ; } }) ; // Création du snap section Duck-hu…" at bounding box center [365, 243] width 318 height 330
click at [239, 289] on div "} , opacity : 0 , ease : "none" }) ; } }) ; // Création du snap section Duck-hu…" at bounding box center [365, 243] width 318 height 330
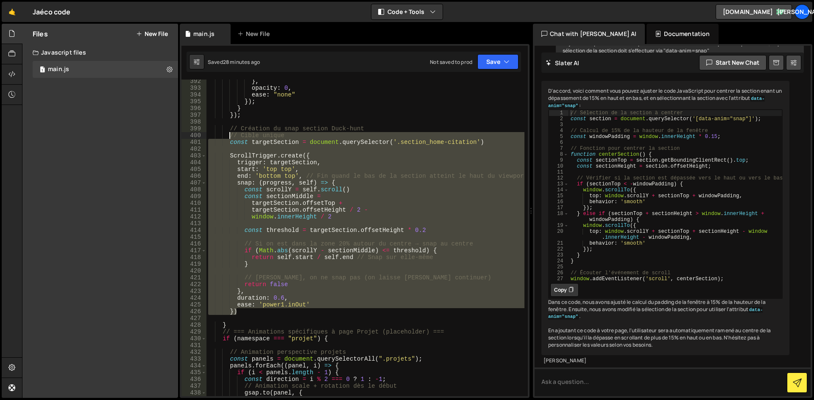
drag, startPoint x: 250, startPoint y: 311, endPoint x: 229, endPoint y: 136, distance: 176.7
click at [229, 136] on div "} , opacity : 0 , ease : "none" }) ; } }) ; // Création du snap section Duck-hu…" at bounding box center [365, 243] width 318 height 330
paste textarea "window.addEventListener('scroll', centerSection);"
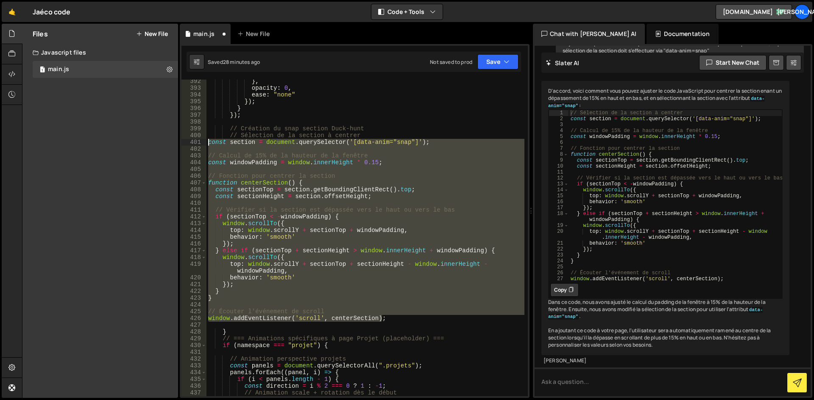
drag, startPoint x: 392, startPoint y: 319, endPoint x: 196, endPoint y: 139, distance: 266.6
click at [196, 139] on div "window.addEventListener('scroll', centerSection); 392 393 394 395 396 397 398 3…" at bounding box center [354, 238] width 346 height 317
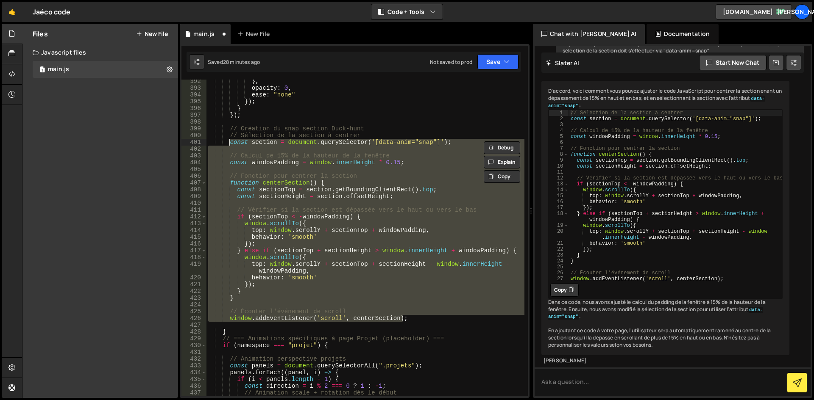
click at [247, 139] on div "} , opacity : 0 , ease : "none" }) ; } }) ; // Création du snap section Duck-hu…" at bounding box center [365, 238] width 318 height 317
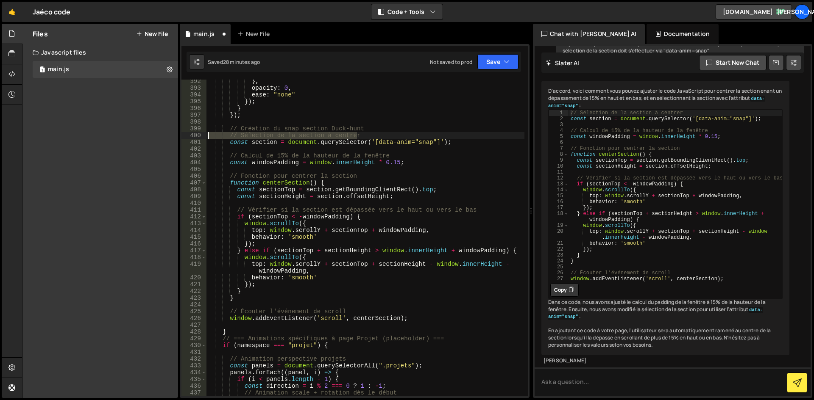
drag, startPoint x: 363, startPoint y: 134, endPoint x: 208, endPoint y: 136, distance: 154.7
click at [208, 136] on div "} , opacity : 0 , ease : "none" }) ; } }) ; // Création du snap section Duck-hu…" at bounding box center [365, 243] width 318 height 330
type textarea "// Sélection de la section à centrer"
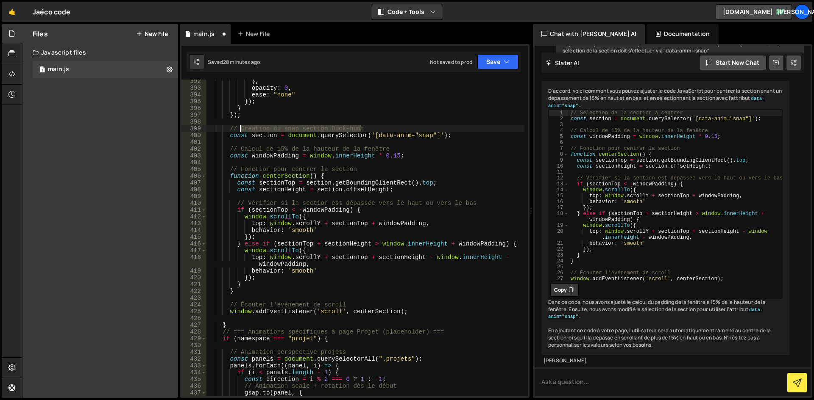
drag, startPoint x: 372, startPoint y: 129, endPoint x: 241, endPoint y: 131, distance: 130.9
click at [241, 131] on div "} , opacity : 0 , ease : "none" }) ; } }) ; // Création du snap section Duck-hu…" at bounding box center [365, 243] width 318 height 330
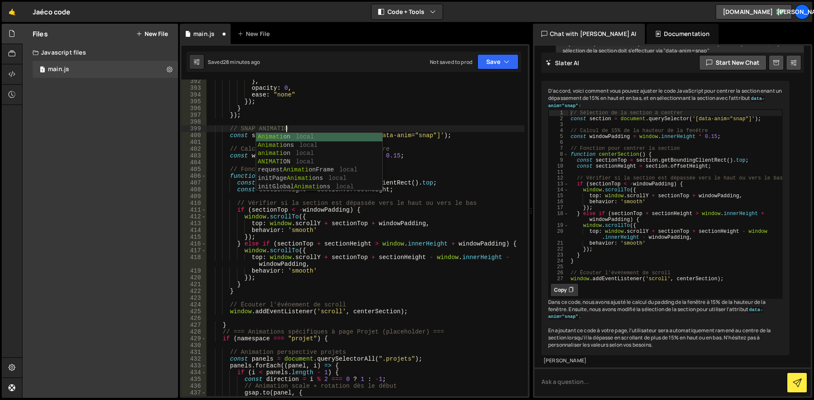
scroll to position [0, 5]
click at [387, 208] on div "} , opacity : 0 , ease : "none" }) ; } }) ; // SNAP ANIMATION const section = d…" at bounding box center [365, 243] width 318 height 330
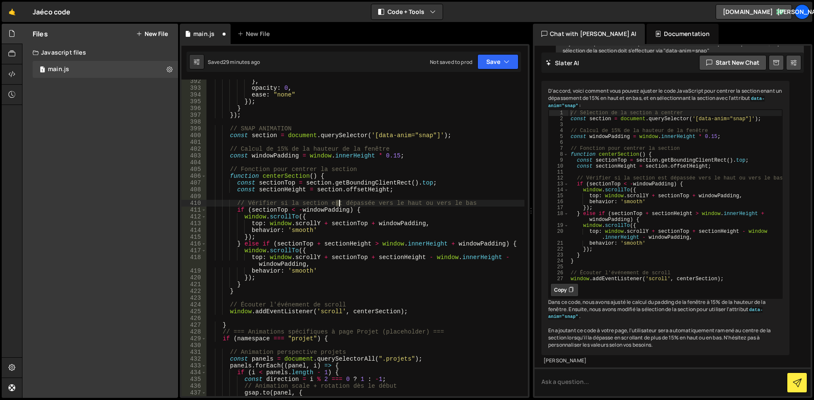
click at [338, 203] on div "} , opacity : 0 , ease : "none" }) ; } }) ; // SNAP ANIMATION const section = d…" at bounding box center [365, 243] width 318 height 330
click at [380, 202] on div "} , opacity : 0 , ease : "none" }) ; } }) ; // SNAP ANIMATION const section = d…" at bounding box center [365, 243] width 318 height 330
click at [402, 233] on div "} , opacity : 0 , ease : "none" }) ; } }) ; // SNAP ANIMATION const section = d…" at bounding box center [365, 243] width 318 height 330
click at [275, 138] on div "} , opacity : 0 , ease : "none" }) ; } }) ; // SNAP ANIMATION const section = d…" at bounding box center [365, 243] width 318 height 330
drag, startPoint x: 276, startPoint y: 136, endPoint x: 251, endPoint y: 137, distance: 24.6
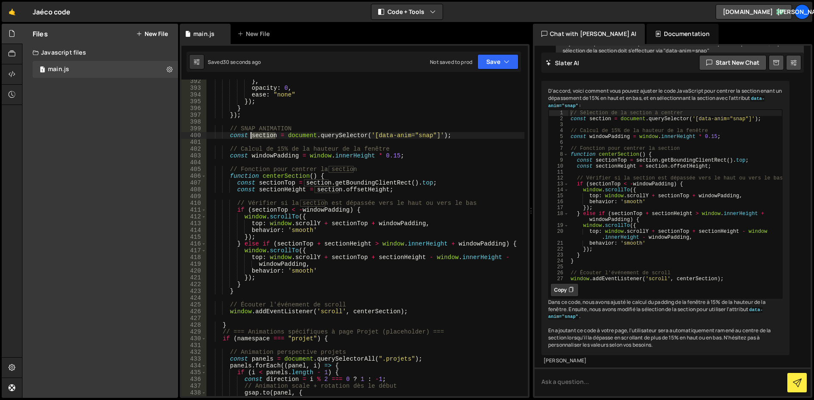
click at [251, 137] on div "} , opacity : 0 , ease : "none" }) ; } }) ; // SNAP ANIMATION const section = d…" at bounding box center [365, 243] width 318 height 330
click at [270, 134] on div "} , opacity : 0 , ease : "none" }) ; } }) ; // SNAP ANIMATION const snap = docu…" at bounding box center [365, 243] width 318 height 330
drag, startPoint x: 328, startPoint y: 182, endPoint x: 304, endPoint y: 183, distance: 24.6
click at [304, 183] on div "} , opacity : 0 , ease : "none" }) ; } }) ; // SNAP ANIMATION const snap = docu…" at bounding box center [365, 243] width 318 height 330
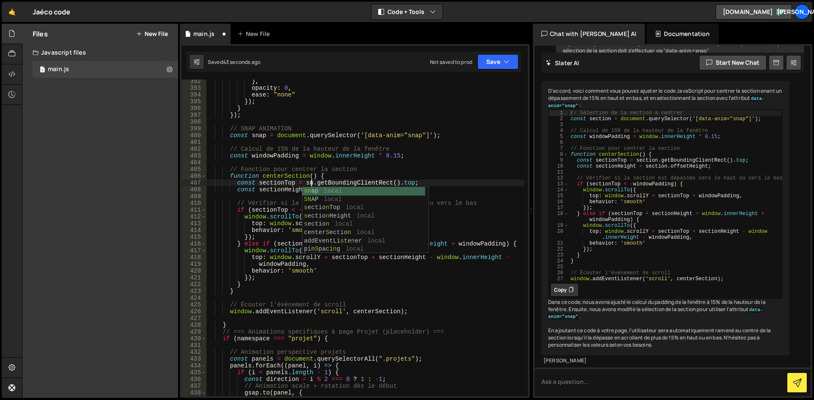
scroll to position [0, 8]
click at [304, 180] on div "} , opacity : 0 , ease : "none" }) ; } }) ; // SNAP ANIMATION const snap = docu…" at bounding box center [365, 243] width 318 height 330
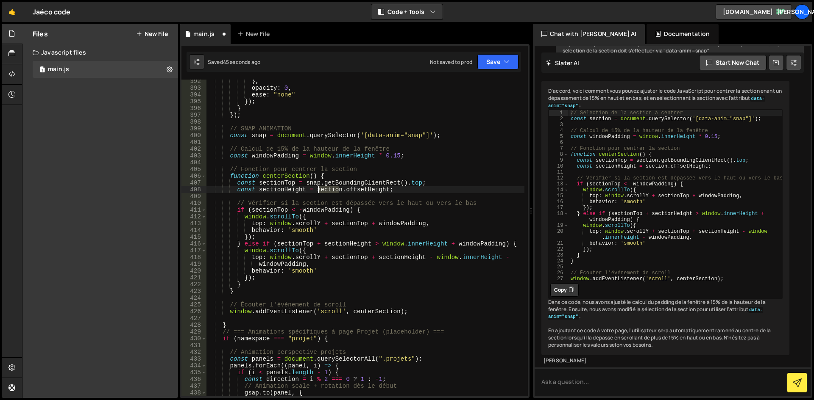
drag, startPoint x: 339, startPoint y: 190, endPoint x: 319, endPoint y: 190, distance: 20.8
click at [319, 190] on div "} , opacity : 0 , ease : "none" }) ; } }) ; // SNAP ANIMATION const snap = docu…" at bounding box center [365, 243] width 318 height 330
click at [282, 184] on div "} , opacity : 0 , ease : "none" }) ; } }) ; // SNAP ANIMATION const snap = docu…" at bounding box center [365, 243] width 318 height 330
drag, startPoint x: 282, startPoint y: 183, endPoint x: 262, endPoint y: 182, distance: 19.9
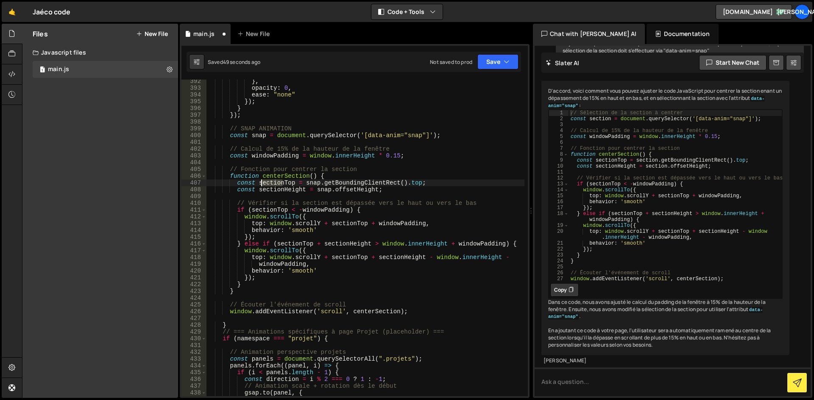
click at [262, 182] on div "} , opacity : 0 , ease : "none" }) ; } }) ; // SNAP ANIMATION const snap = docu…" at bounding box center [365, 243] width 318 height 330
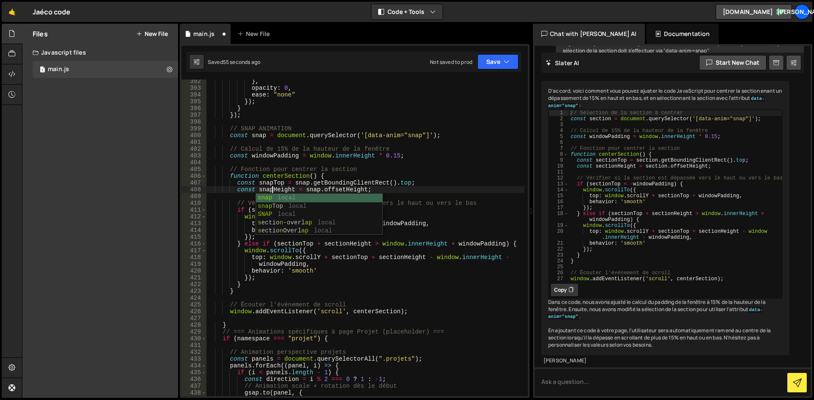
click at [379, 181] on div "} , opacity : 0 , ease : "none" }) ; } }) ; // SNAP ANIMATION const snap = docu…" at bounding box center [365, 243] width 318 height 330
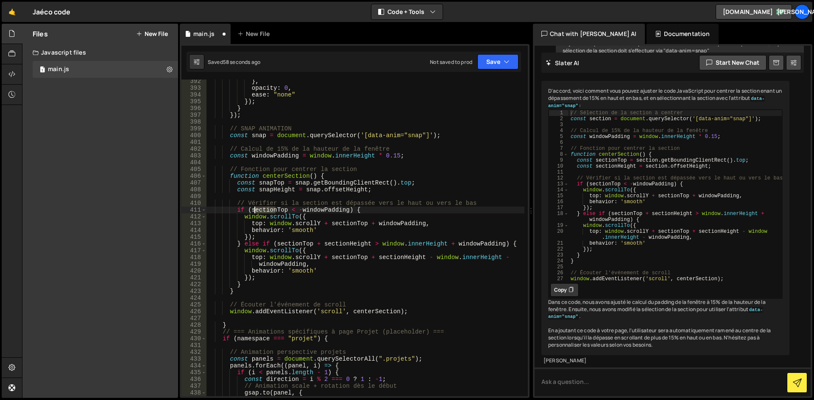
drag, startPoint x: 274, startPoint y: 210, endPoint x: 253, endPoint y: 208, distance: 21.7
click at [253, 208] on div "} , opacity : 0 , ease : "none" }) ; } }) ; // SNAP ANIMATION const snap = docu…" at bounding box center [365, 243] width 318 height 330
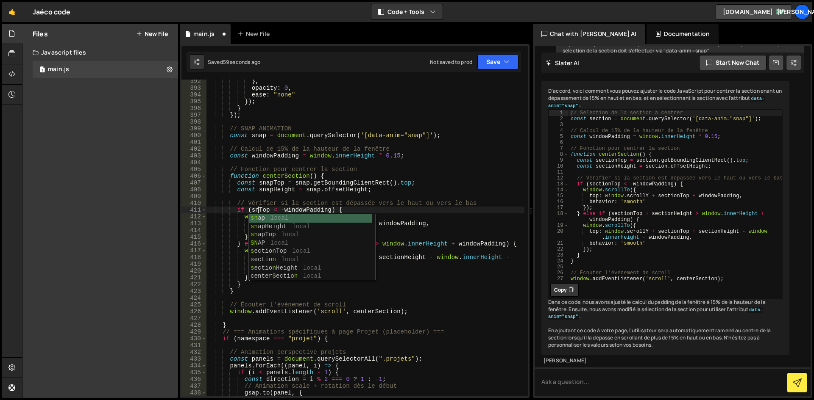
scroll to position [0, 4]
click at [333, 203] on div "} , opacity : 0 , ease : "none" }) ; } }) ; // SNAP ANIMATION const snap = docu…" at bounding box center [365, 243] width 318 height 330
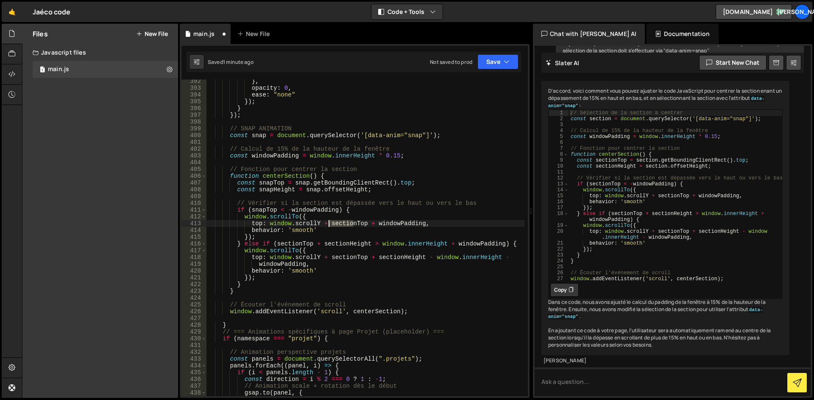
drag, startPoint x: 353, startPoint y: 224, endPoint x: 330, endPoint y: 224, distance: 23.3
click at [330, 224] on div "} , opacity : 0 , ease : "none" }) ; } }) ; // SNAP ANIMATION const snap = docu…" at bounding box center [365, 243] width 318 height 330
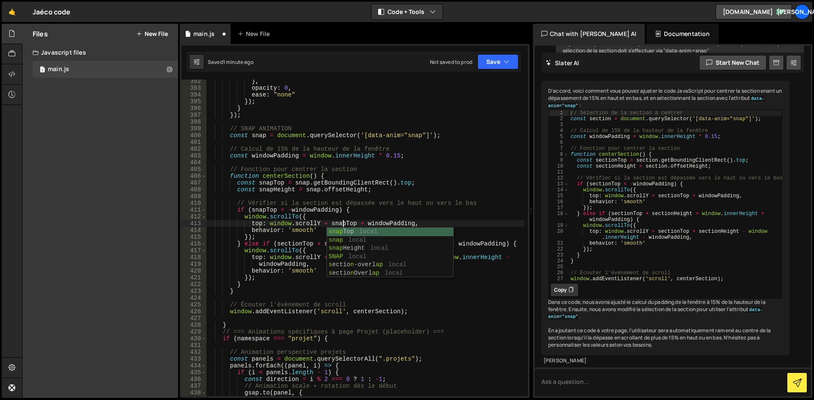
scroll to position [0, 9]
click at [388, 217] on div "} , opacity : 0 , ease : "none" }) ; } }) ; // SNAP ANIMATION const snap = docu…" at bounding box center [365, 243] width 318 height 330
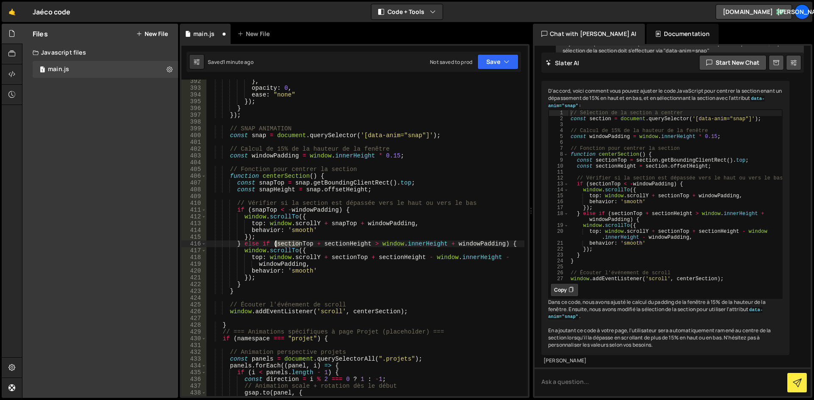
drag, startPoint x: 299, startPoint y: 243, endPoint x: 277, endPoint y: 244, distance: 21.6
click at [277, 244] on div "} , opacity : 0 , ease : "none" }) ; } }) ; // SNAP ANIMATION const snap = docu…" at bounding box center [365, 243] width 318 height 330
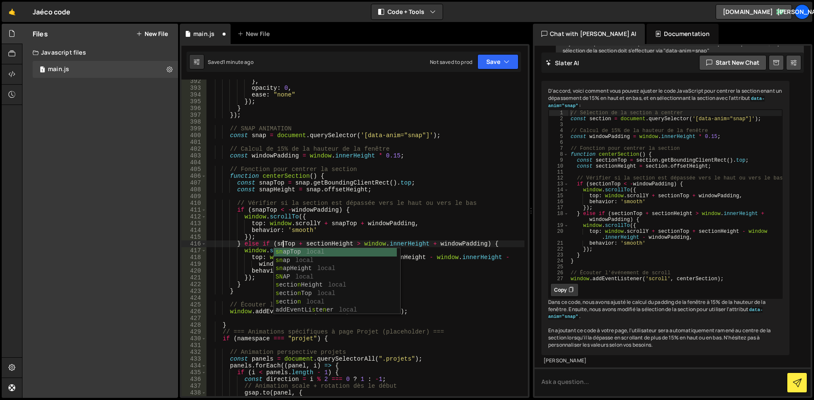
scroll to position [0, 6]
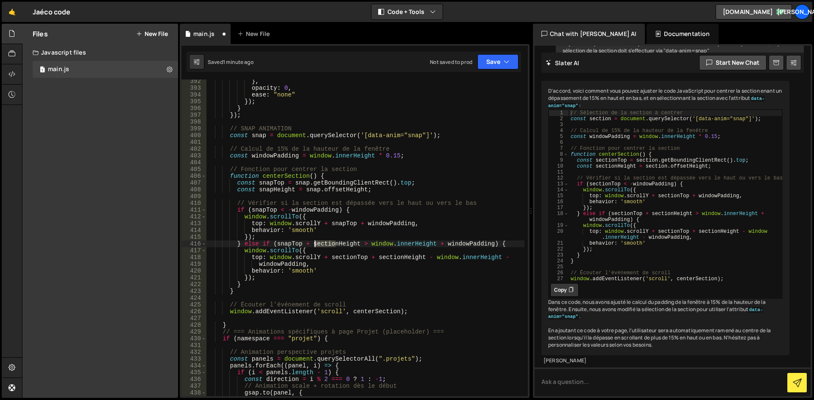
click at [317, 244] on div "} , opacity : 0 , ease : "none" }) ; } }) ; // SNAP ANIMATION const snap = docu…" at bounding box center [365, 243] width 318 height 330
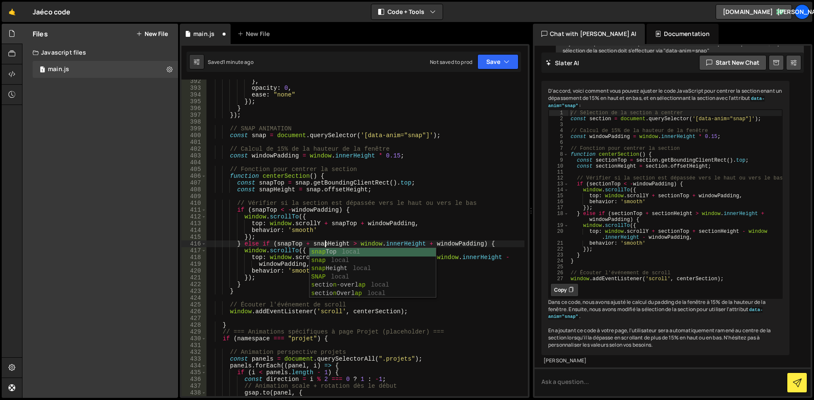
scroll to position [0, 8]
click at [356, 244] on div "} , opacity : 0 , ease : "none" }) ; } }) ; // SNAP ANIMATION const snap = docu…" at bounding box center [365, 243] width 318 height 330
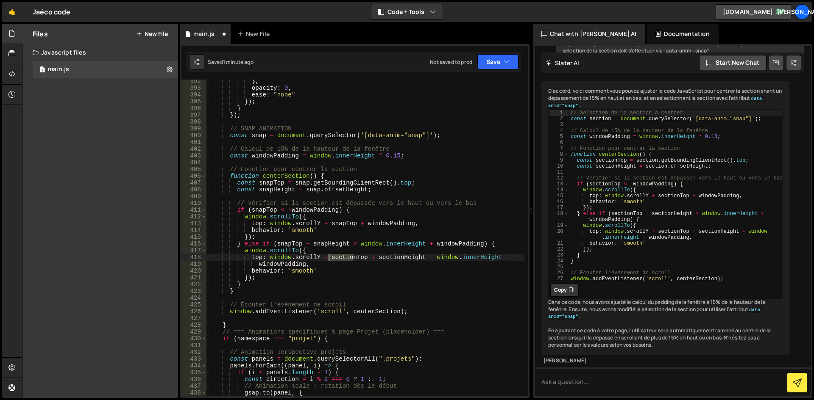
drag, startPoint x: 353, startPoint y: 257, endPoint x: 330, endPoint y: 258, distance: 23.3
click at [330, 258] on div "} , opacity : 0 , ease : "none" }) ; } }) ; // SNAP ANIMATION const snap = docu…" at bounding box center [365, 243] width 318 height 330
drag, startPoint x: 389, startPoint y: 259, endPoint x: 365, endPoint y: 258, distance: 24.2
click at [365, 258] on div "} , opacity : 0 , ease : "none" }) ; } }) ; // SNAP ANIMATION const snap = docu…" at bounding box center [365, 243] width 318 height 330
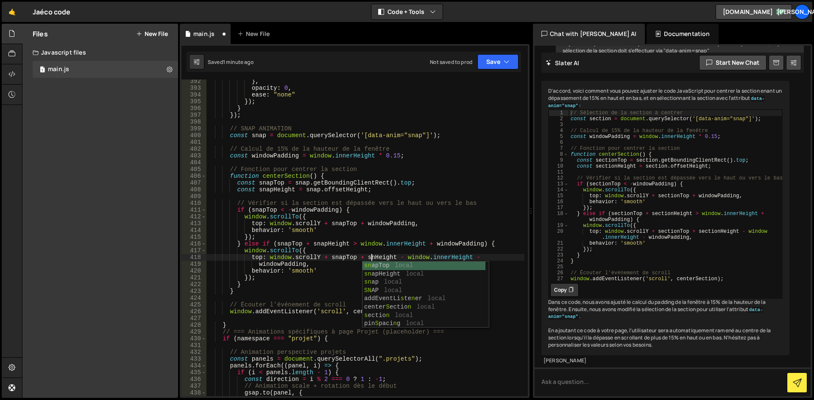
scroll to position [0, 12]
click at [293, 263] on div "} , opacity : 0 , ease : "none" }) ; } }) ; // SNAP ANIMATION const snap = docu…" at bounding box center [365, 243] width 318 height 330
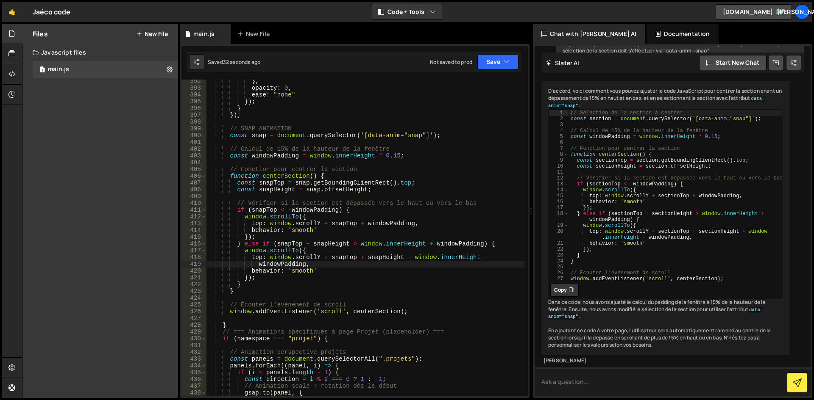
click at [644, 375] on textarea at bounding box center [672, 382] width 276 height 29
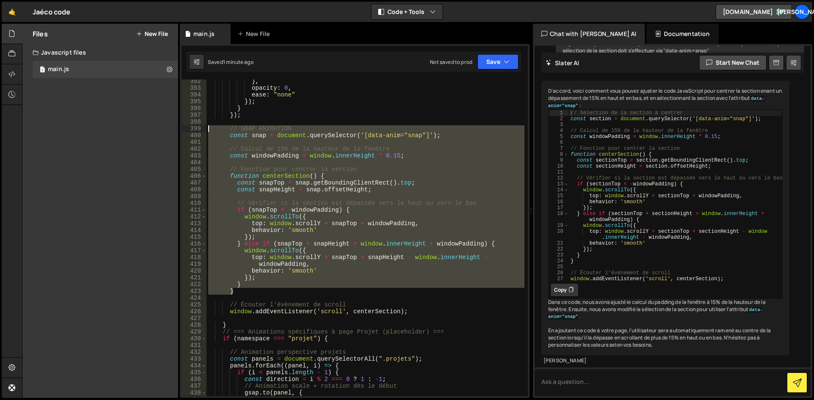
drag, startPoint x: 258, startPoint y: 292, endPoint x: 207, endPoint y: 128, distance: 172.5
click at [207, 128] on div "} , opacity : 0 , ease : "none" }) ; } }) ; // SNAP ANIMATION const snap = docu…" at bounding box center [365, 243] width 318 height 330
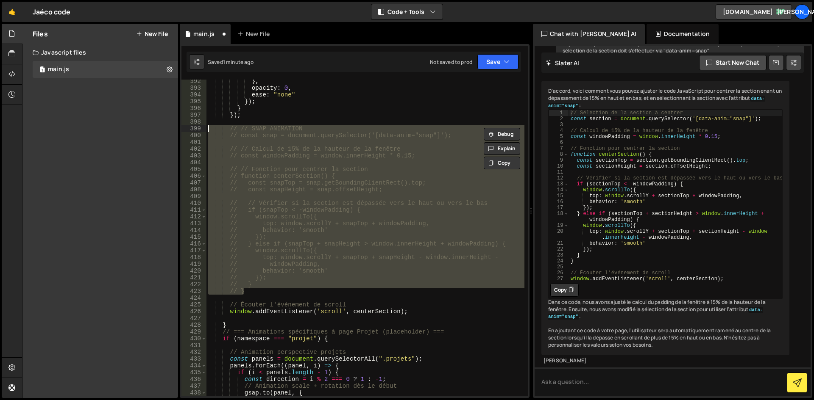
click at [452, 232] on div "} , opacity : 0 , ease : "none" }) ; } }) ; // // SNAP ANIMATION // const snap …" at bounding box center [365, 238] width 318 height 317
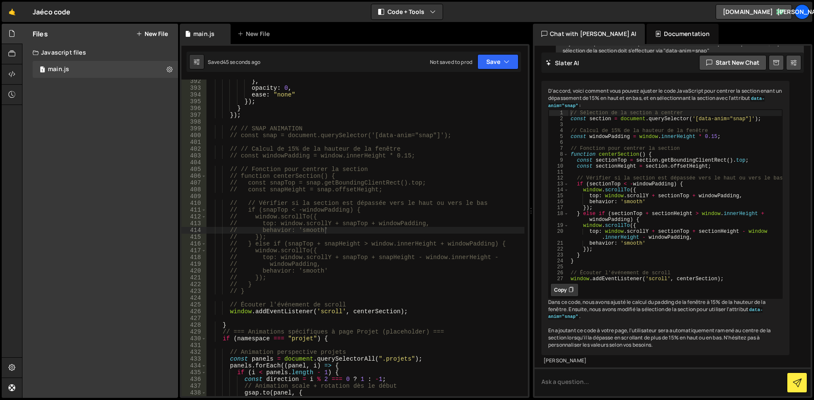
click at [375, 180] on div "} , opacity : 0 , ease : "none" }) ; } }) ; // // SNAP ANIMATION // const snap …" at bounding box center [365, 243] width 318 height 330
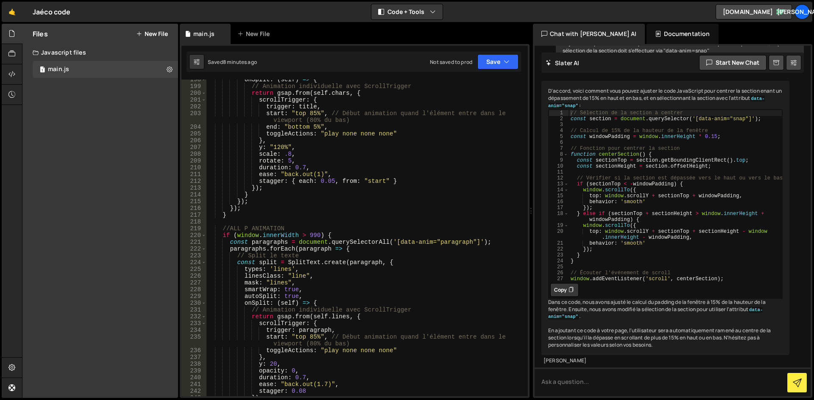
scroll to position [1436, 0]
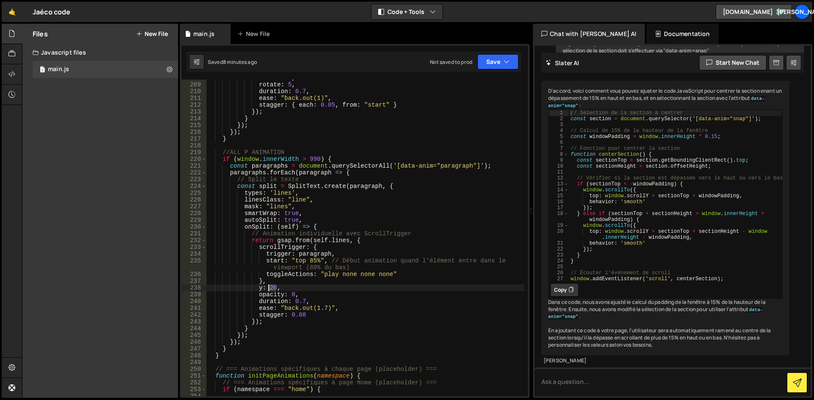
drag, startPoint x: 273, startPoint y: 286, endPoint x: 269, endPoint y: 286, distance: 4.7
click at [269, 286] on div "scale : .8 , rotate : 5 , duration : 0.7 , ease : "back.out(1)" , stagger : { e…" at bounding box center [365, 240] width 318 height 330
click at [368, 281] on div "scale : .8 , rotate : 5 , duration : 0.7 , ease : "back.out(1)" , stagger : { e…" at bounding box center [365, 240] width 318 height 330
drag, startPoint x: 328, startPoint y: 307, endPoint x: 290, endPoint y: 308, distance: 38.1
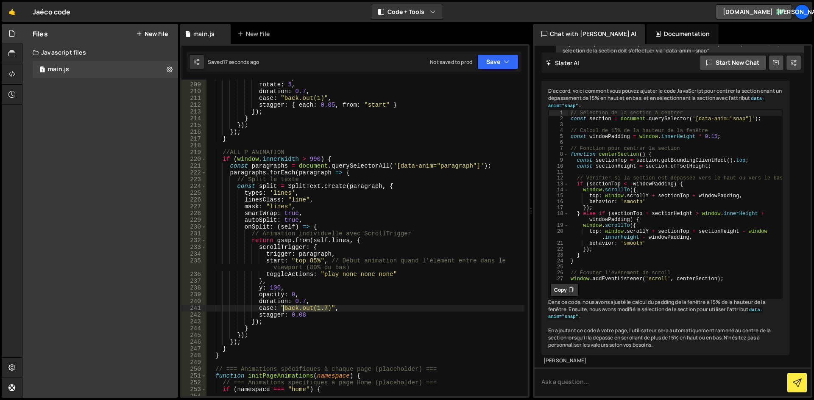
click at [283, 308] on div "scale : .8 , rotate : 5 , duration : 0.7 , ease : "back.out(1)" , stagger : { e…" at bounding box center [365, 240] width 318 height 330
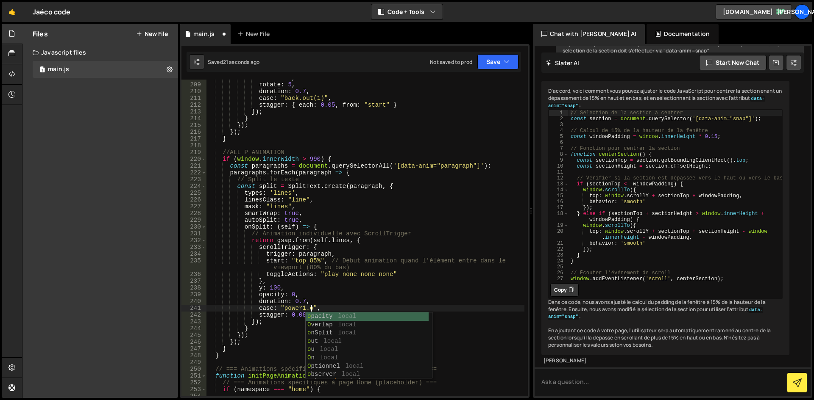
scroll to position [0, 8]
click at [301, 308] on div "scale : .8 , rotate : 5 , duration : 0.7 , ease : "back.out(1)" , stagger : { e…" at bounding box center [365, 240] width 318 height 330
drag, startPoint x: 302, startPoint y: 309, endPoint x: 337, endPoint y: 303, distance: 35.7
click at [301, 308] on div "scale : .8 , rotate : 5 , duration : 0.7 , ease : "back.out(1)" , stagger : { e…" at bounding box center [365, 240] width 318 height 330
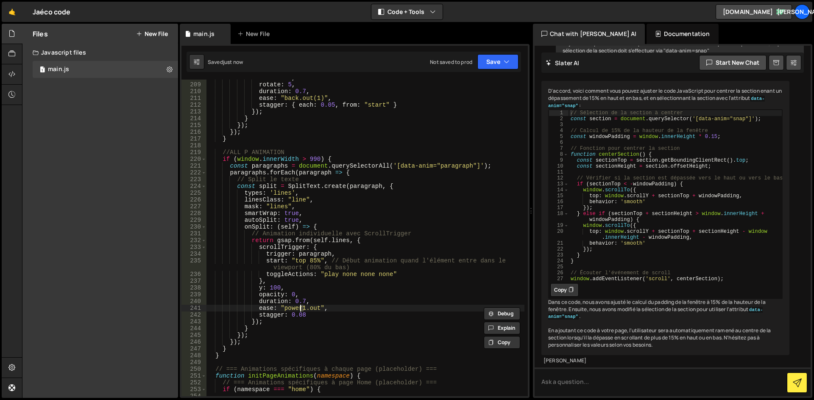
scroll to position [0, 7]
click at [339, 223] on div "scale : .8 , rotate : 5 , duration : 0.7 , ease : "back.out(1)" , stagger : { e…" at bounding box center [365, 240] width 318 height 330
type textarea "autoSplit: true,"
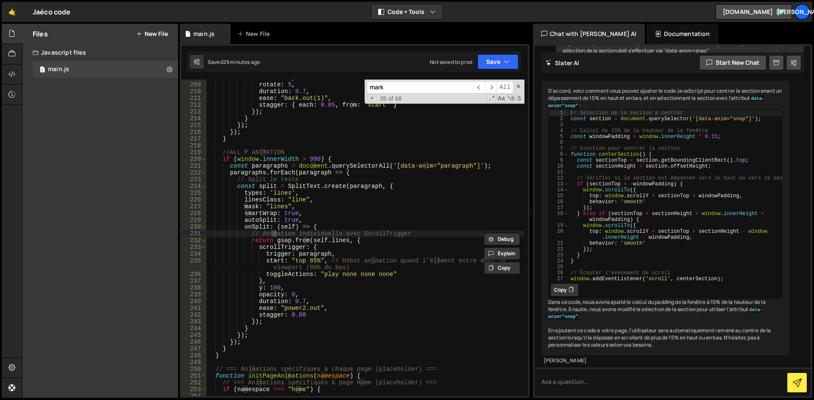
scroll to position [1658, 0]
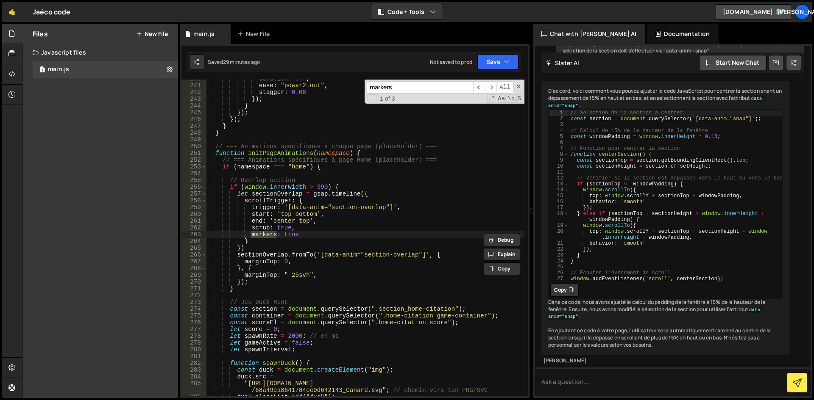
type input "markers"
drag, startPoint x: 304, startPoint y: 235, endPoint x: 250, endPoint y: 235, distance: 53.8
click at [250, 235] on div "duration : 0.7 , ease : "power2.out" , stagger : 0.08 }) ; } }) ; }) ; } } // =…" at bounding box center [365, 240] width 318 height 330
click at [317, 229] on div "duration : 0.7 , ease : "power2.out" , stagger : 0.08 }) ; } }) ; }) ; } } // =…" at bounding box center [365, 240] width 318 height 330
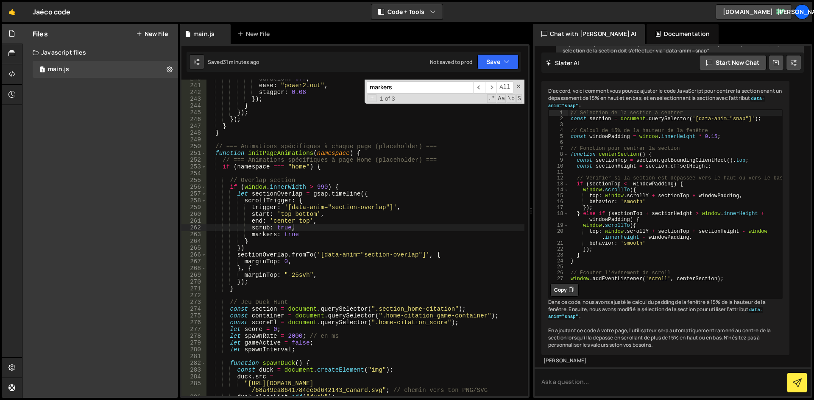
click at [273, 237] on div "duration : 0.7 , ease : "power2.out" , stagger : 0.08 }) ; } }) ; }) ; } } // =…" at bounding box center [365, 240] width 318 height 330
click at [274, 237] on div "duration : 0.7 , ease : "power2.out" , stagger : 0.08 }) ; } }) ; }) ; } } // =…" at bounding box center [365, 240] width 318 height 330
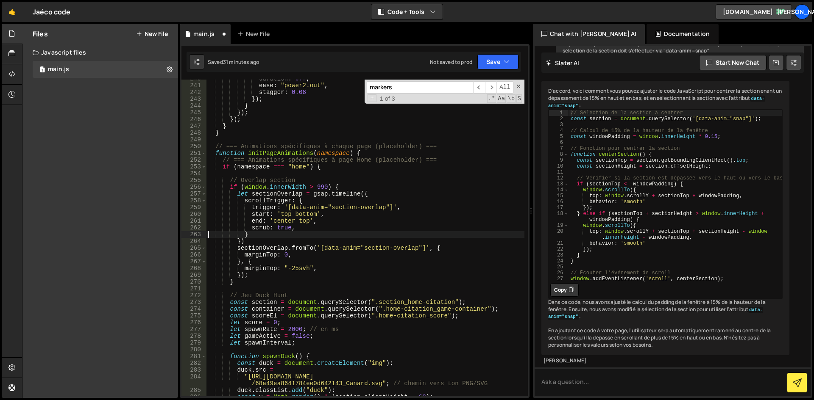
scroll to position [0, 2]
click at [367, 229] on div "duration : 0.7 , ease : "power2.out" , stagger : 0.08 }) ; } }) ; }) ; } } // =…" at bounding box center [365, 240] width 318 height 330
click at [486, 86] on span "​" at bounding box center [491, 87] width 12 height 12
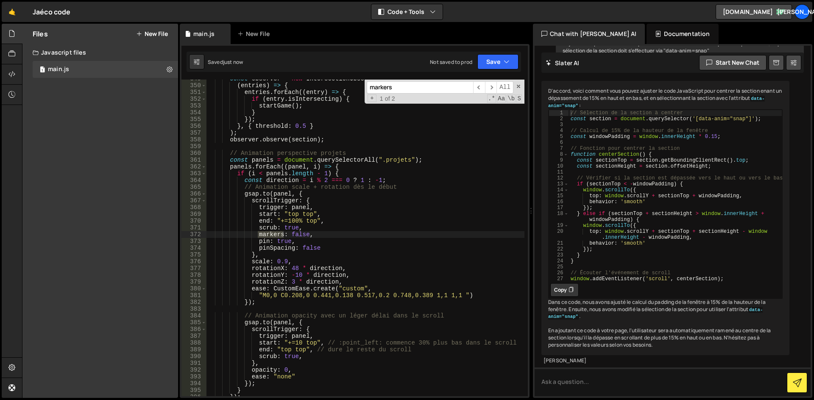
type textarea "markers: false,"
click at [286, 234] on div "const observer = new IntersectionObserver ( ( entries ) => { entries . forEach …" at bounding box center [365, 240] width 318 height 330
click at [489, 85] on span "​" at bounding box center [491, 87] width 12 height 12
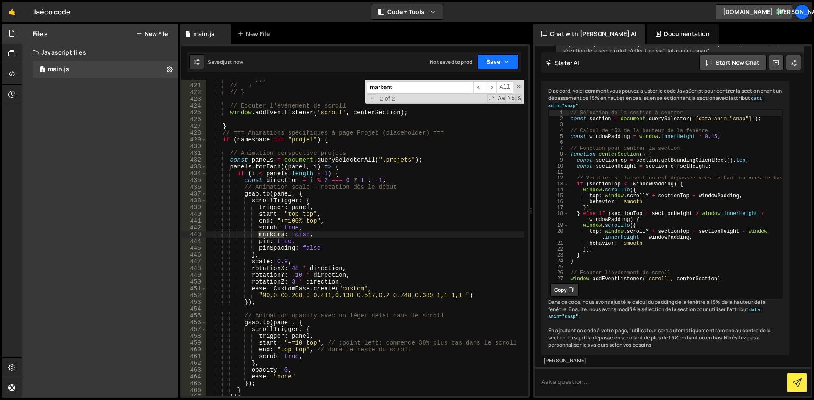
click at [489, 61] on button "Save" at bounding box center [497, 61] width 41 height 15
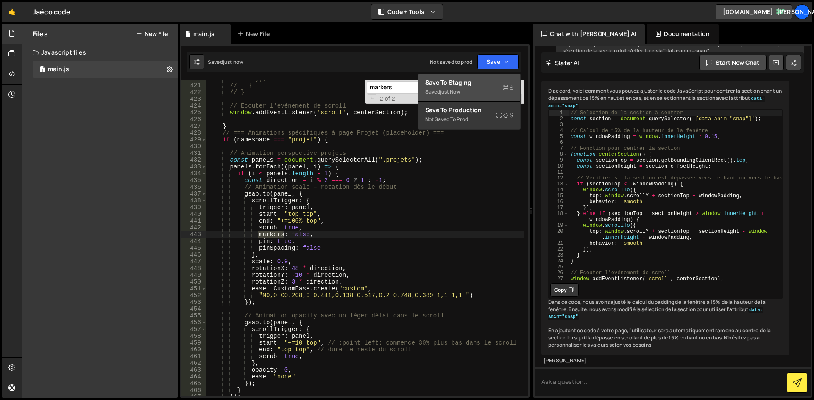
click at [489, 84] on div "Save to Staging S" at bounding box center [469, 82] width 88 height 8
